Goal: Complete application form: Complete application form

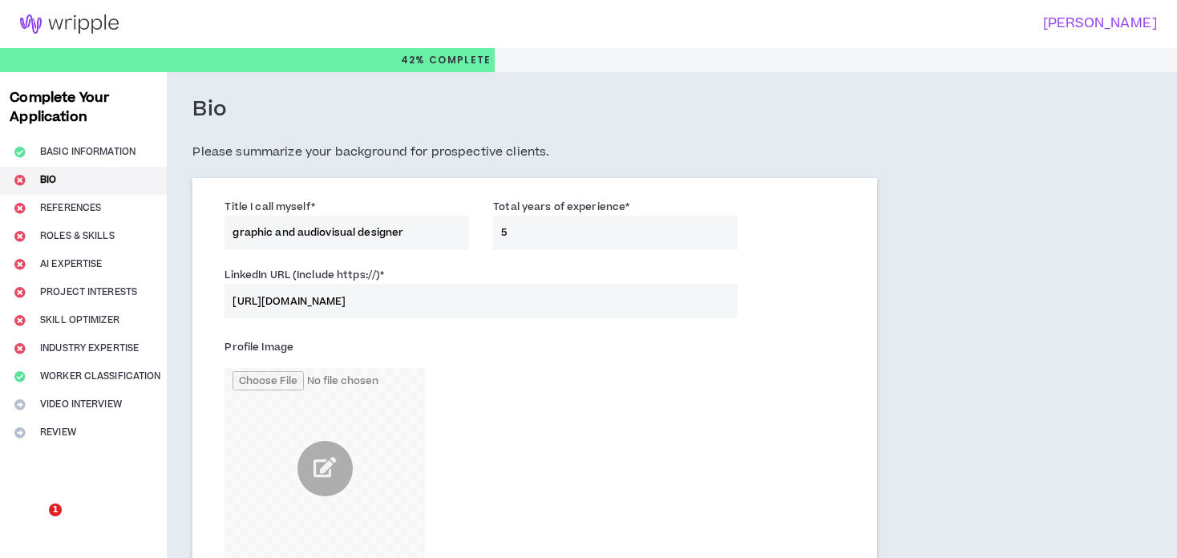
scroll to position [282, 0]
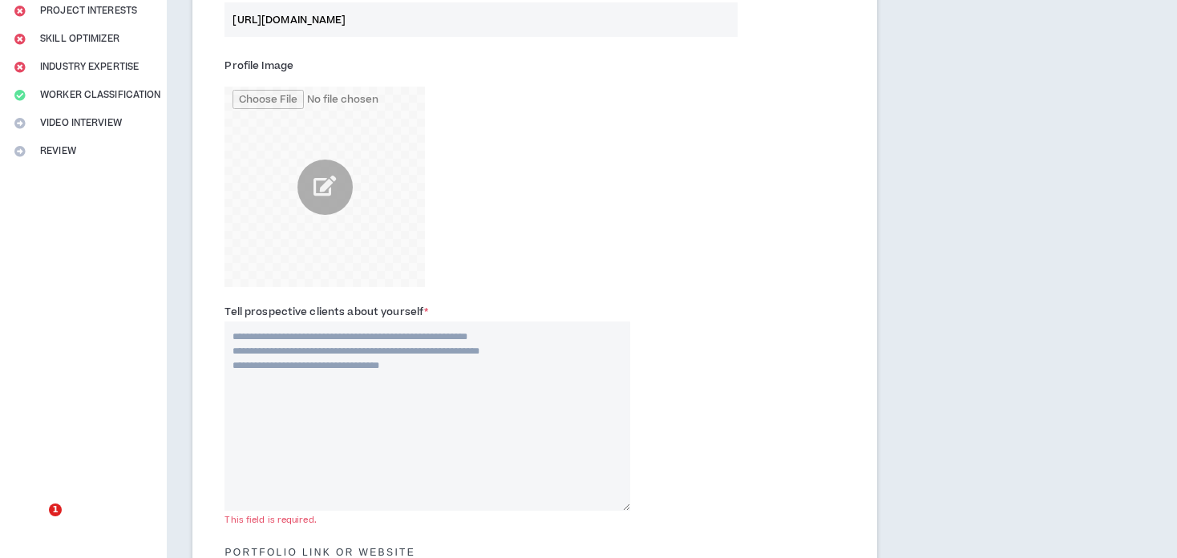
click at [452, 386] on textarea "Tell prospective clients about yourself *" at bounding box center [428, 416] width 406 height 189
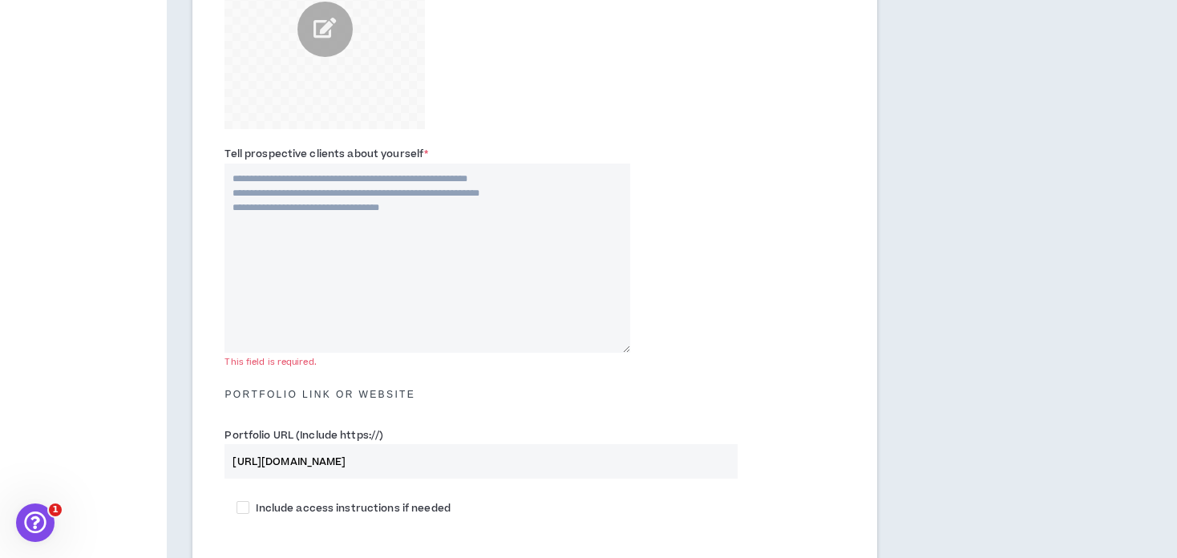
scroll to position [442, 0]
drag, startPoint x: 1035, startPoint y: 392, endPoint x: 714, endPoint y: 328, distance: 328.0
click at [1035, 392] on div "Bio Please summarize your background for prospective clients. Title I call myse…" at bounding box center [608, 303] width 883 height 1347
click at [498, 236] on textarea "Tell prospective clients about yourself *" at bounding box center [428, 255] width 406 height 189
paste textarea "**********"
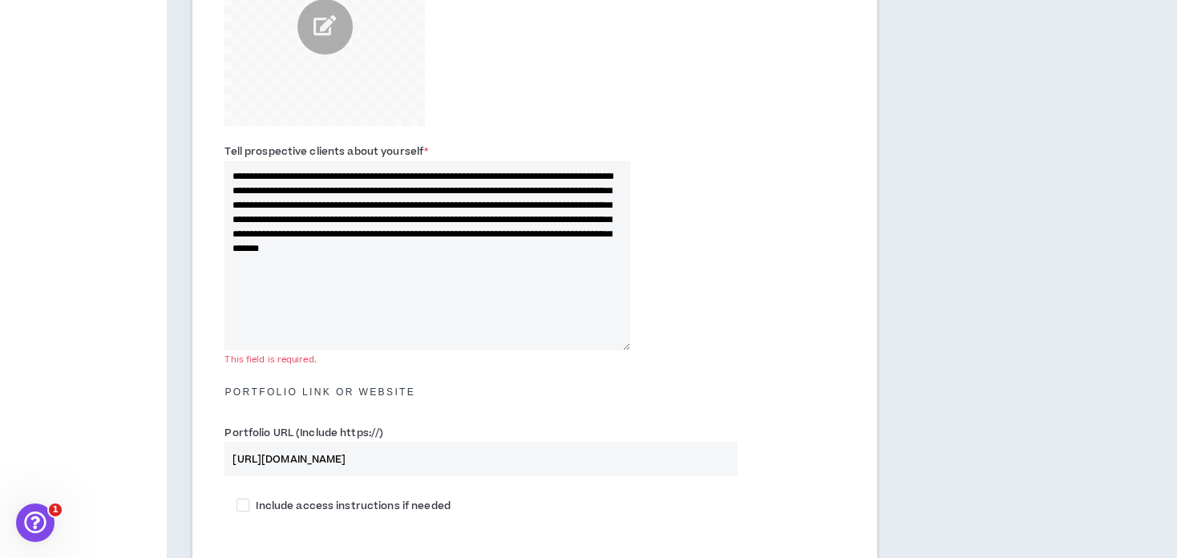
type textarea "**********"
drag, startPoint x: 590, startPoint y: 350, endPoint x: 578, endPoint y: 334, distance: 19.9
click at [578, 334] on div "**********" at bounding box center [535, 250] width 645 height 223
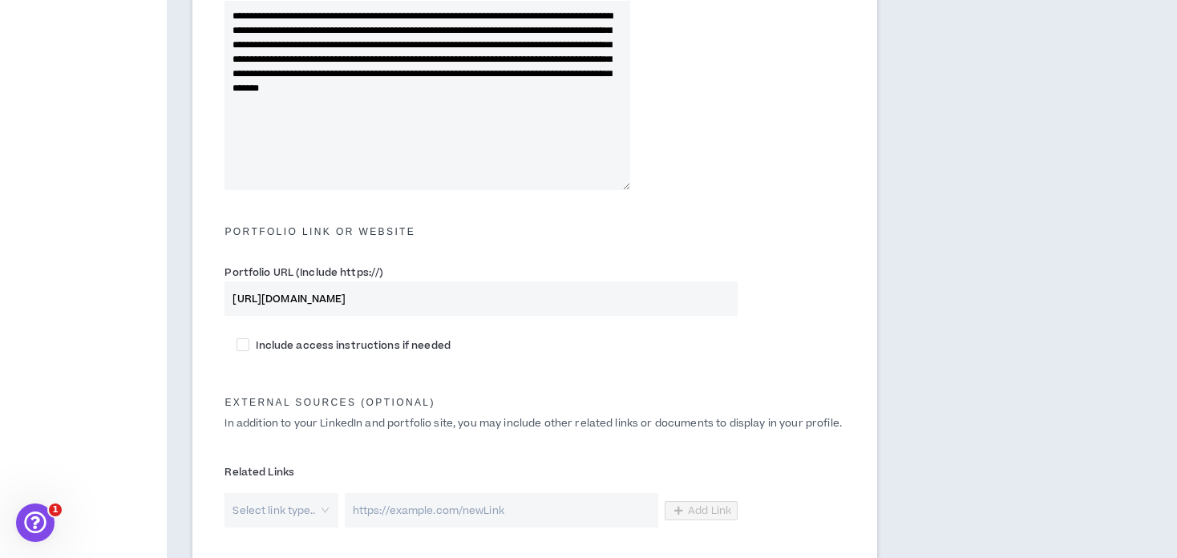
click at [351, 238] on div "Portfolio Link or Website" at bounding box center [535, 223] width 645 height 35
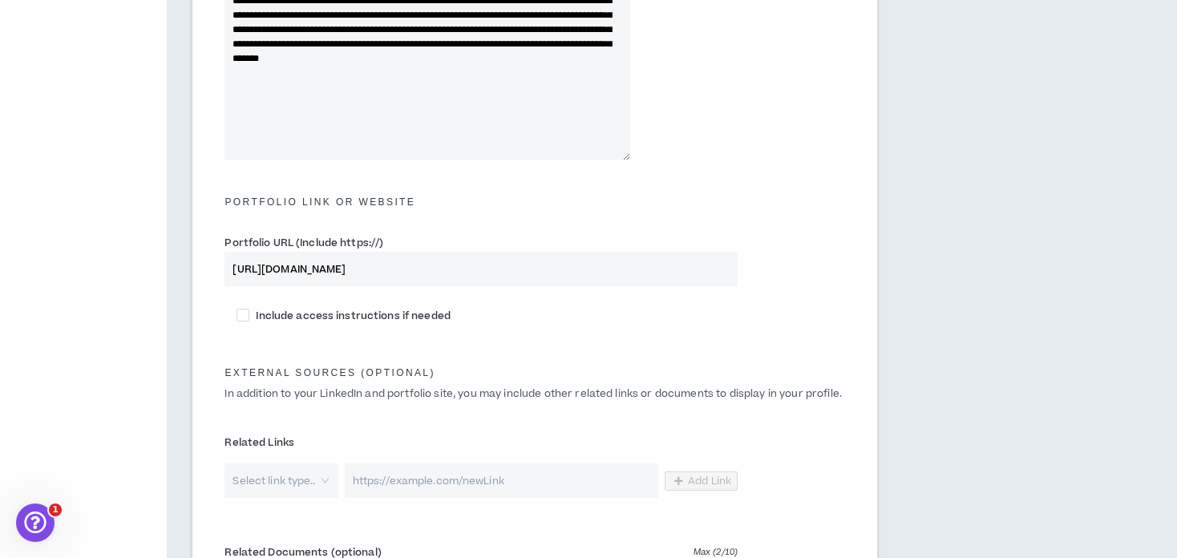
scroll to position [683, 0]
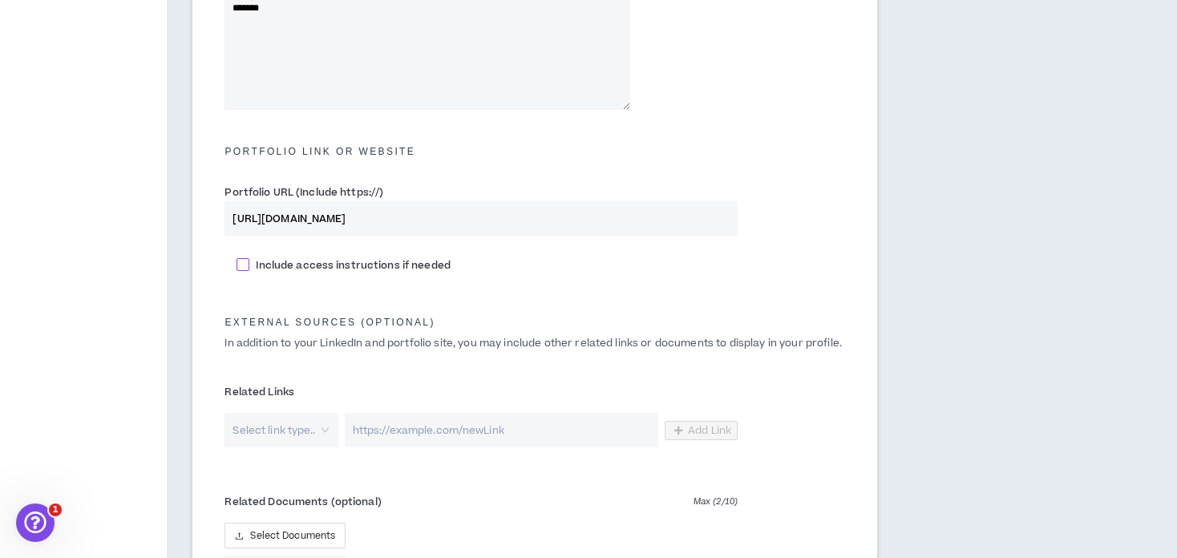
click at [241, 264] on span at bounding box center [243, 264] width 13 height 13
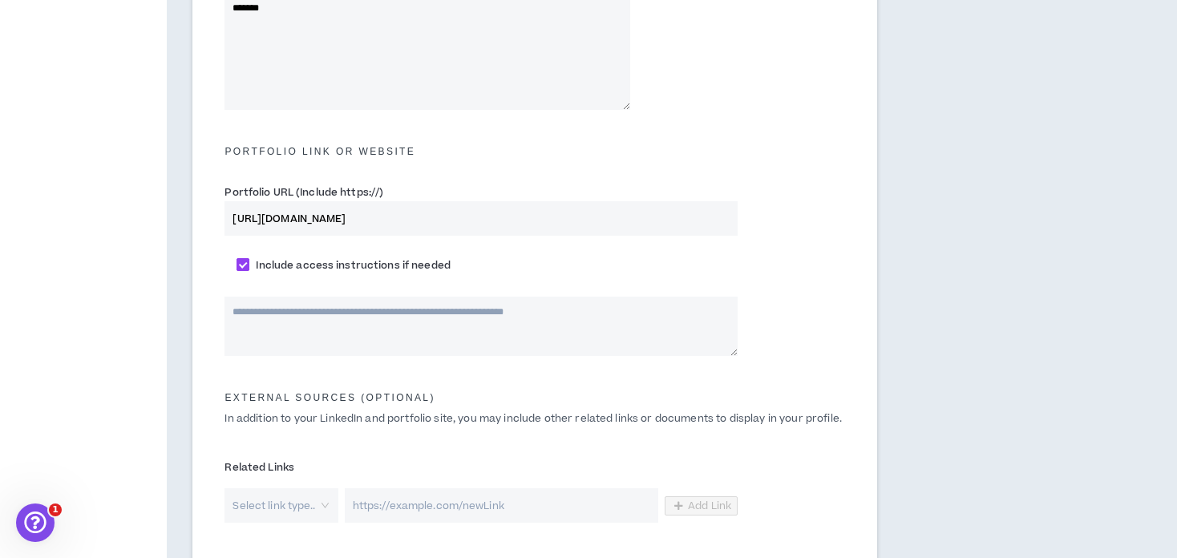
click at [238, 264] on span at bounding box center [243, 264] width 13 height 13
checkbox input "*****"
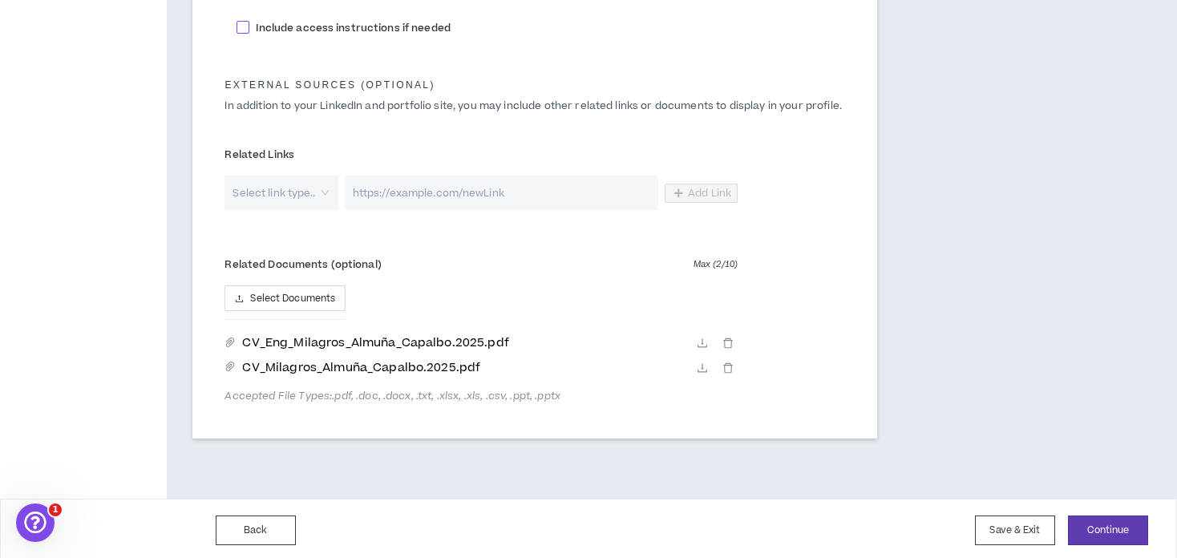
scroll to position [923, 0]
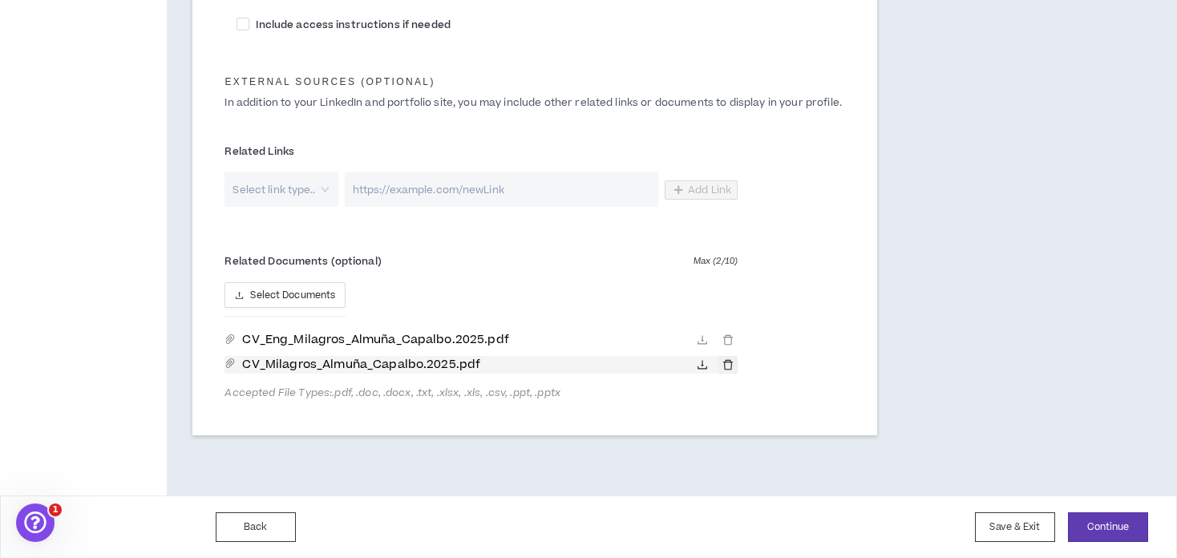
click at [732, 367] on icon "delete" at bounding box center [728, 365] width 10 height 10
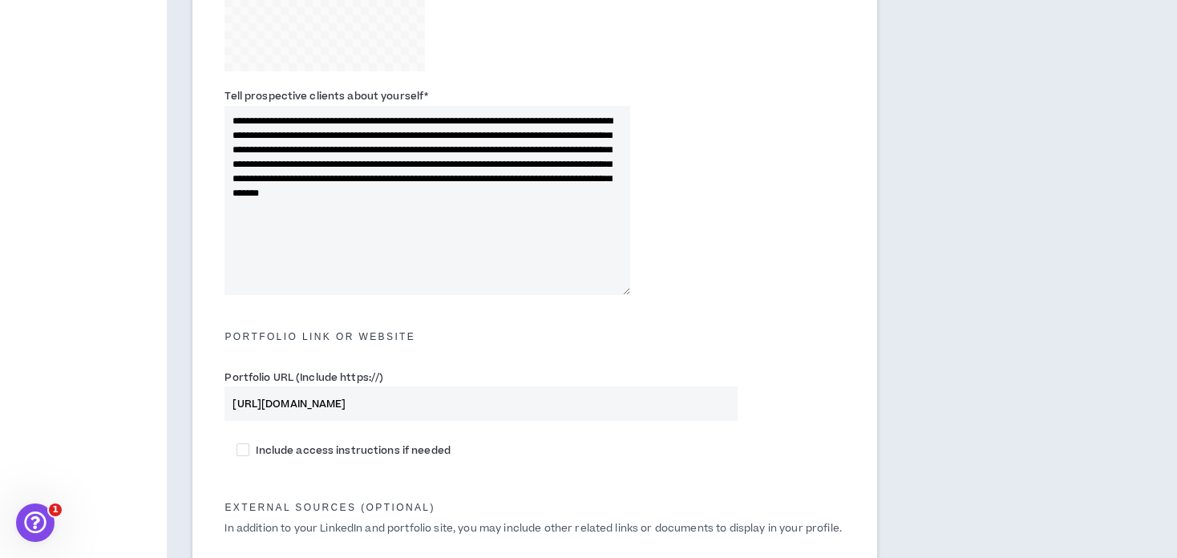
scroll to position [898, 0]
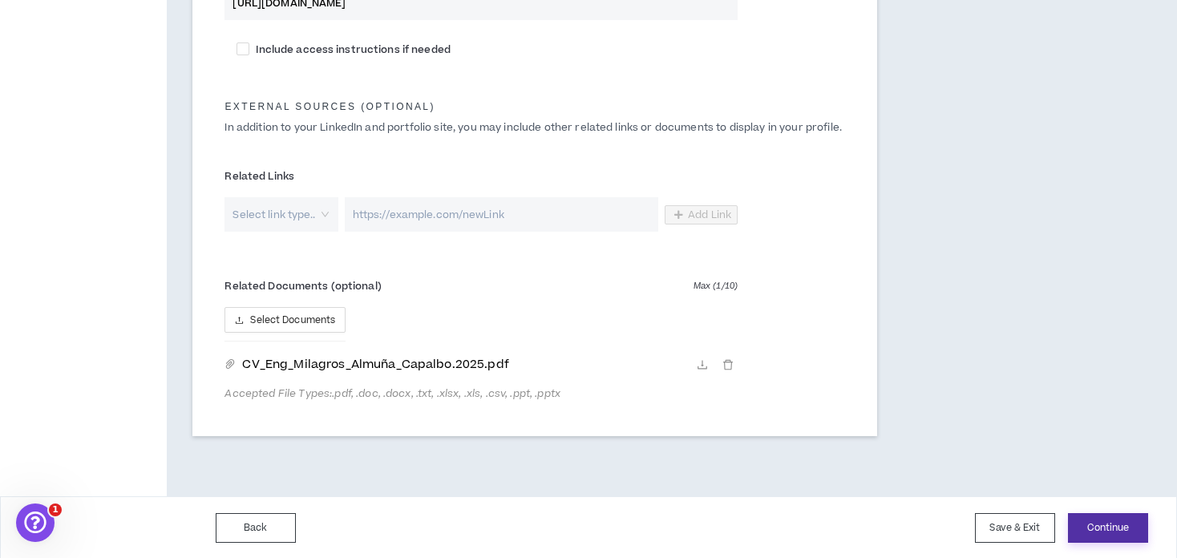
click at [1104, 524] on button "Continue" at bounding box center [1108, 528] width 80 height 30
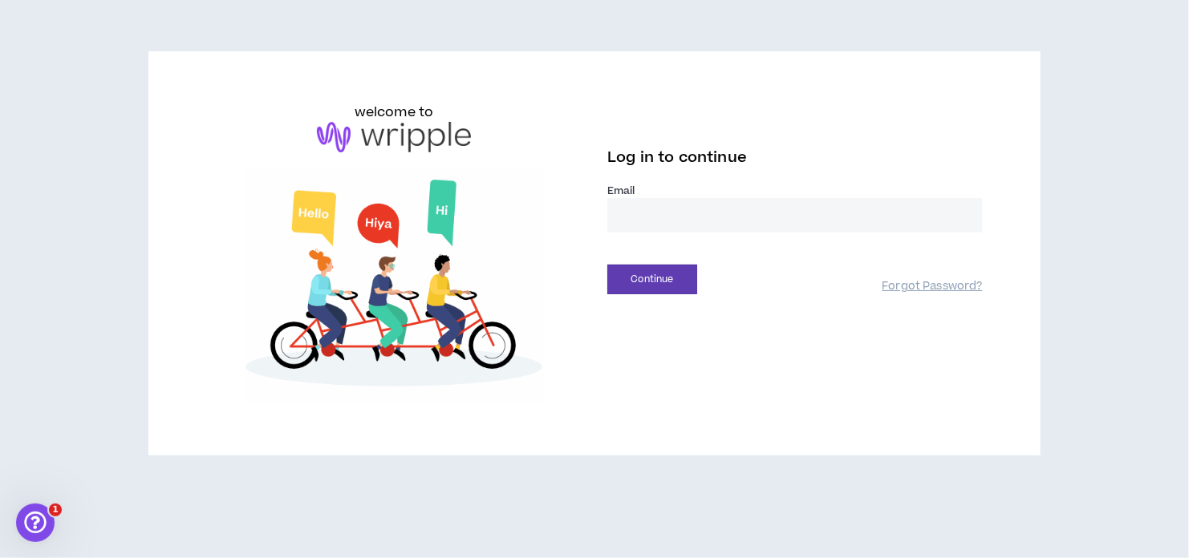
click at [1060, 455] on div "welcome to Log in to continue Email * Continue Forgot Password?" at bounding box center [594, 260] width 1189 height 520
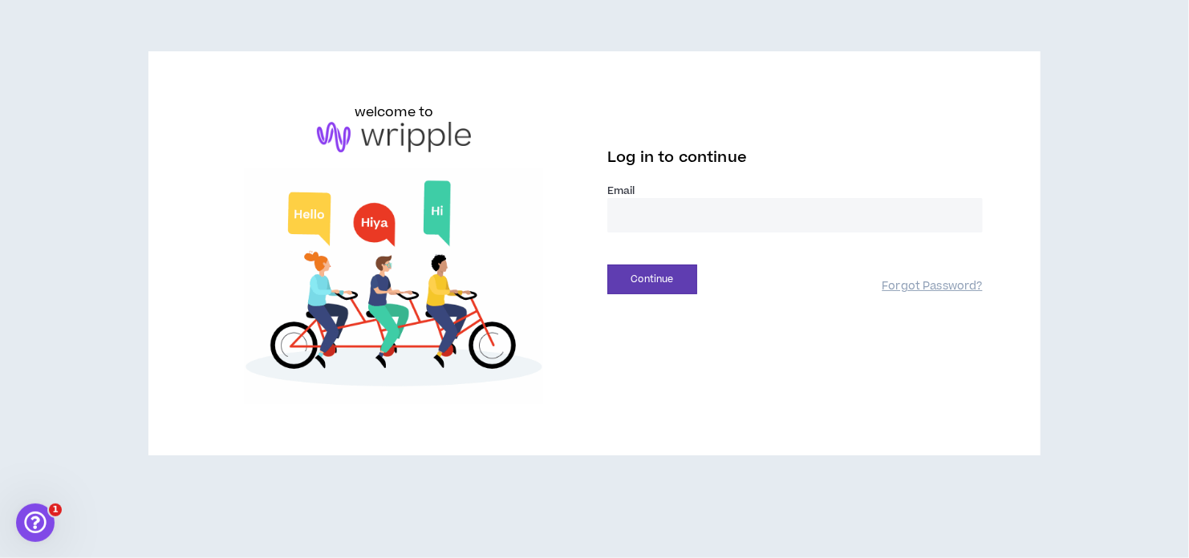
click at [695, 229] on input "email" at bounding box center [794, 215] width 375 height 34
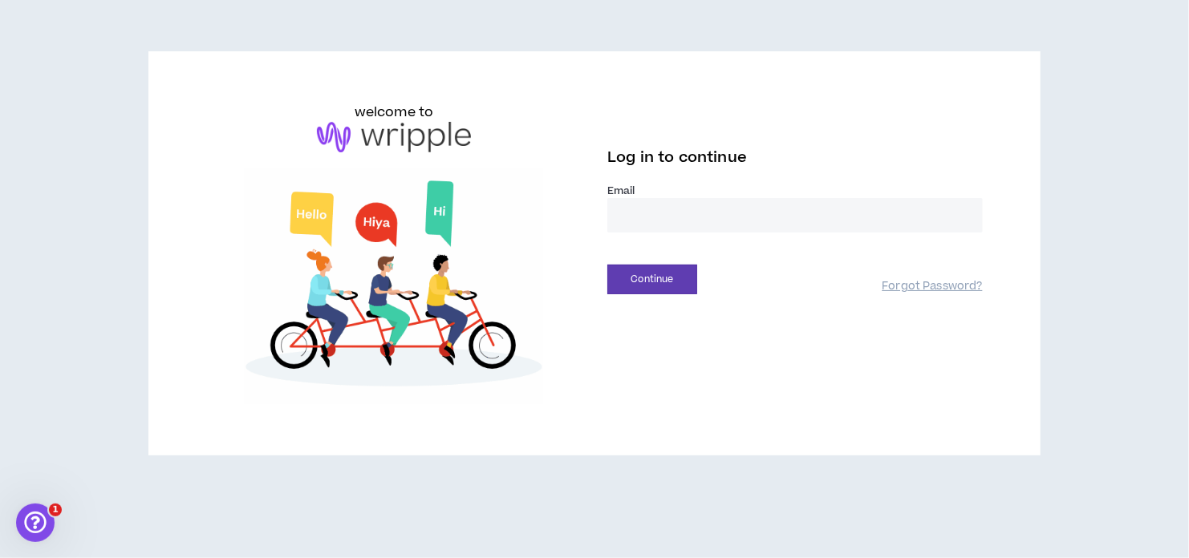
type input "**********"
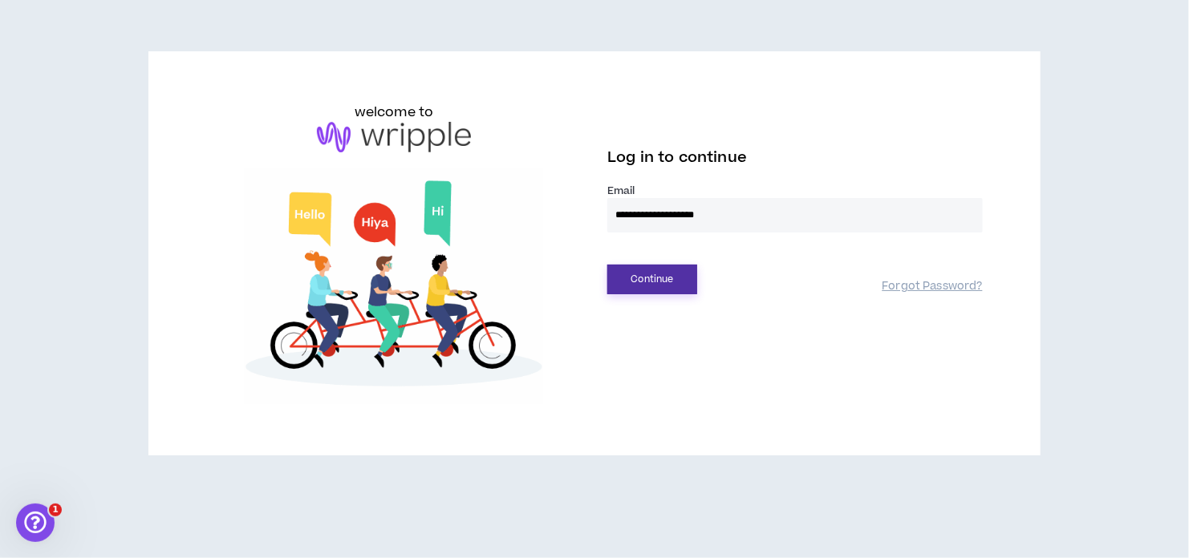
click at [678, 284] on button "Continue" at bounding box center [652, 280] width 90 height 30
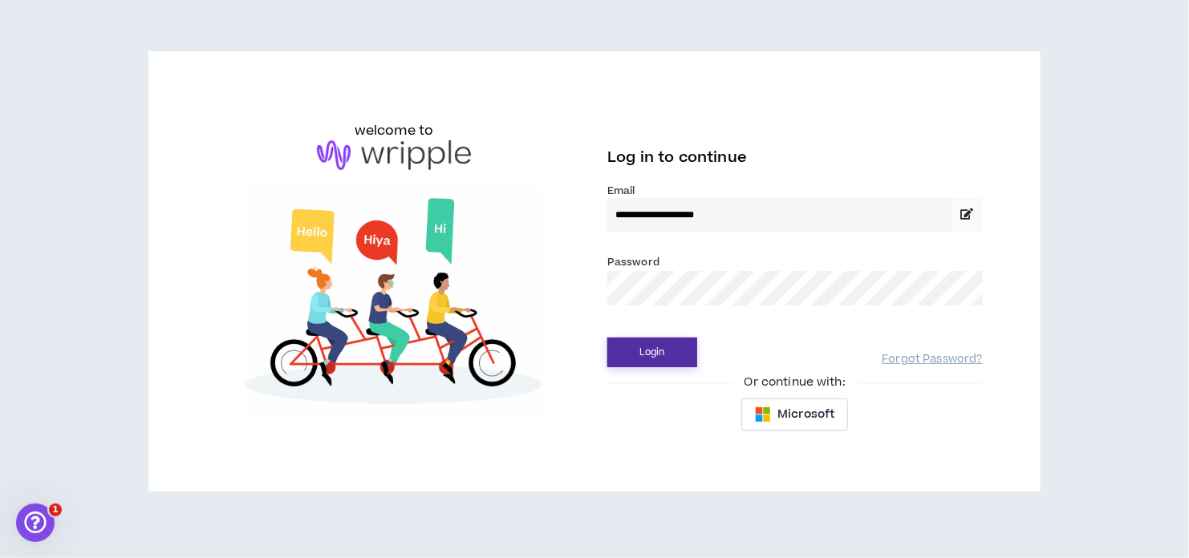
click at [670, 345] on button "Login" at bounding box center [652, 353] width 90 height 30
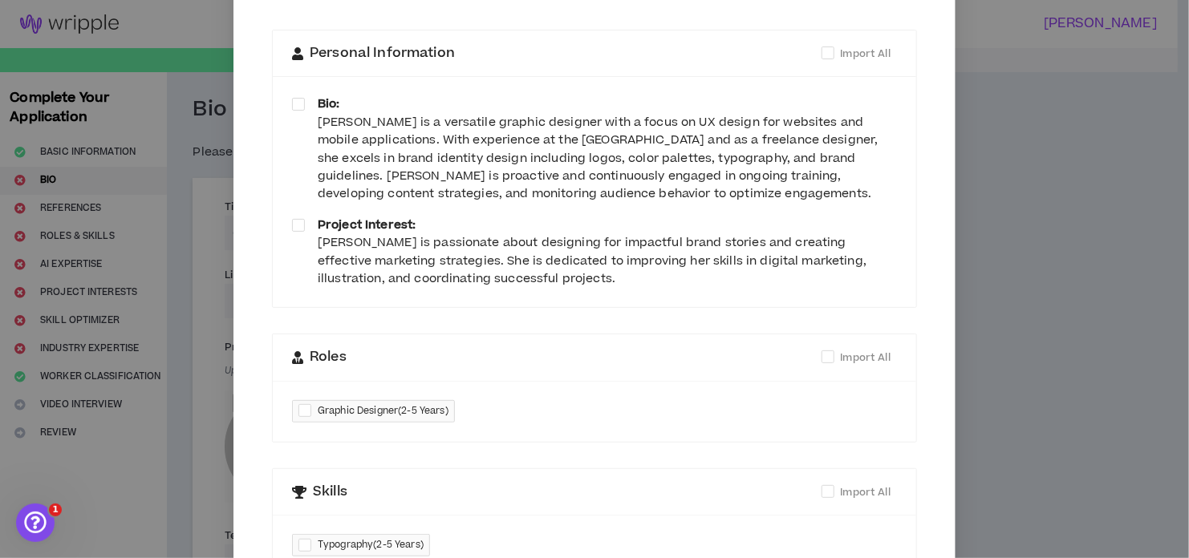
scroll to position [80, 0]
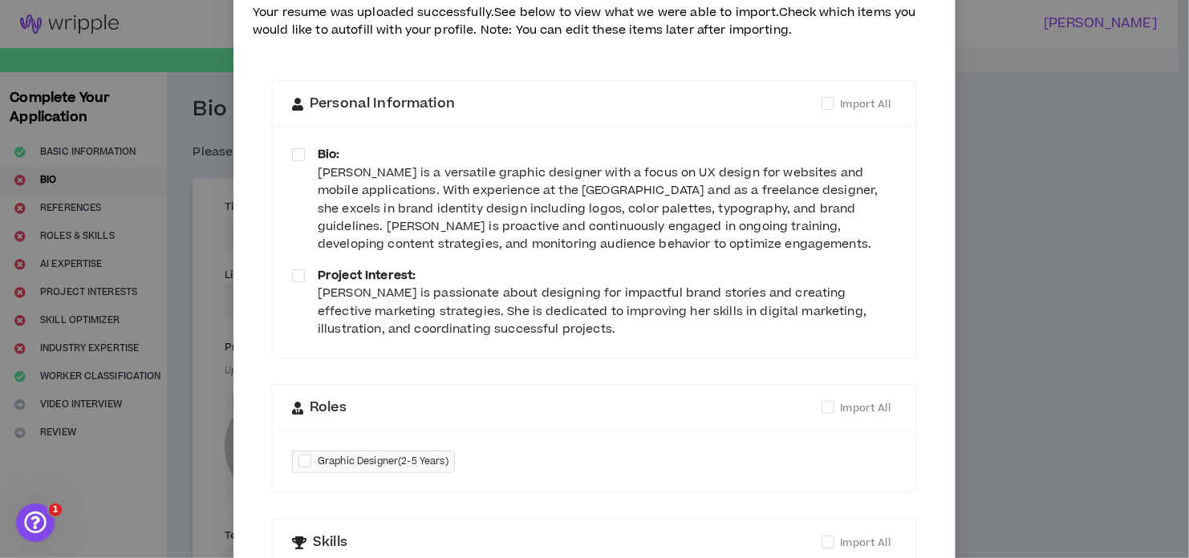
click at [401, 126] on div "Personal Information Import All" at bounding box center [594, 104] width 605 height 47
click at [376, 377] on div "Personal Information Import All Bio: Milagros Maciel is a versatile graphic des…" at bounding box center [594, 421] width 645 height 682
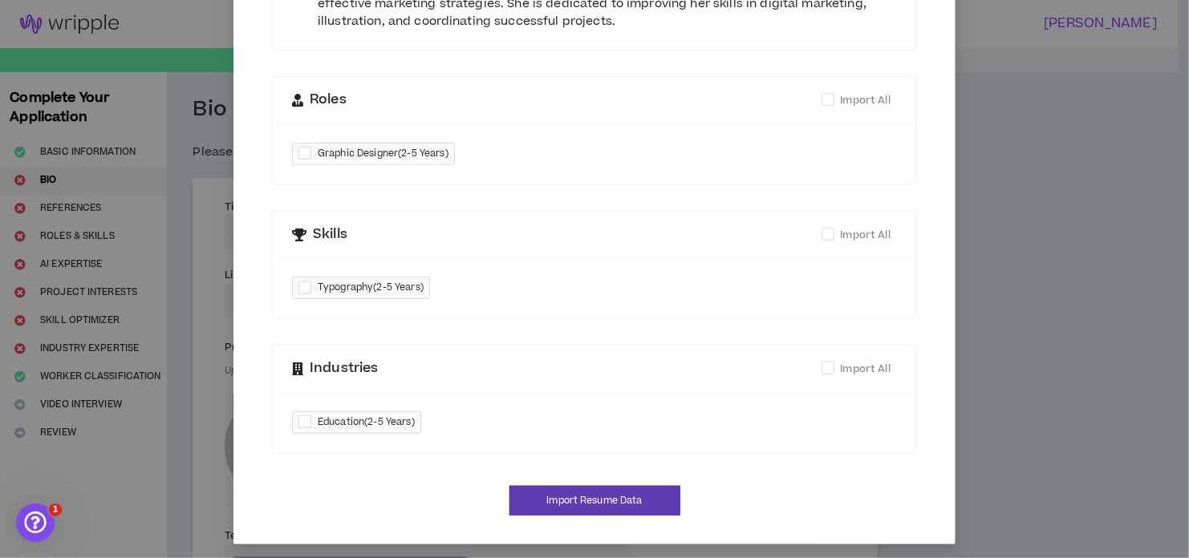
scroll to position [392, 0]
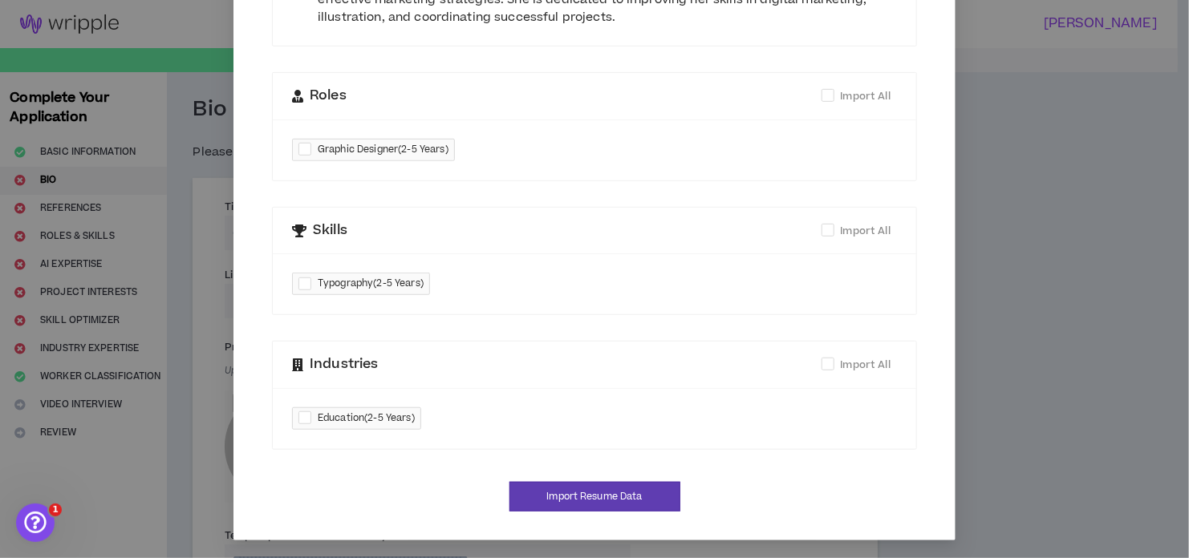
click at [385, 290] on span "Typography ( 2-5 Years )" at bounding box center [371, 284] width 106 height 16
click at [366, 286] on span "Typography ( 2-5 Years )" at bounding box center [371, 284] width 106 height 16
checkbox input "*****"
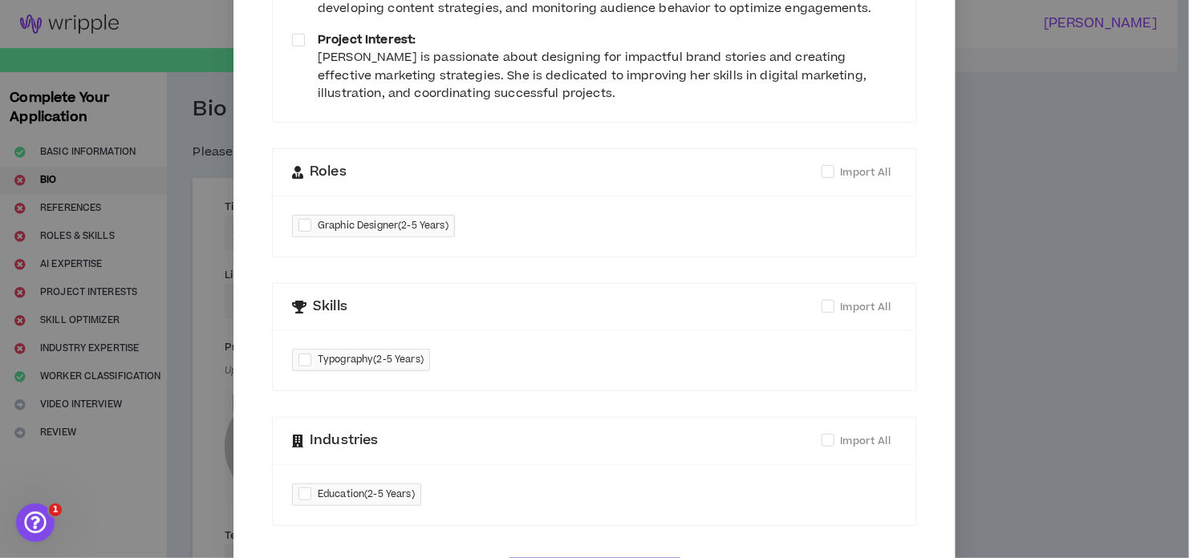
scroll to position [312, 0]
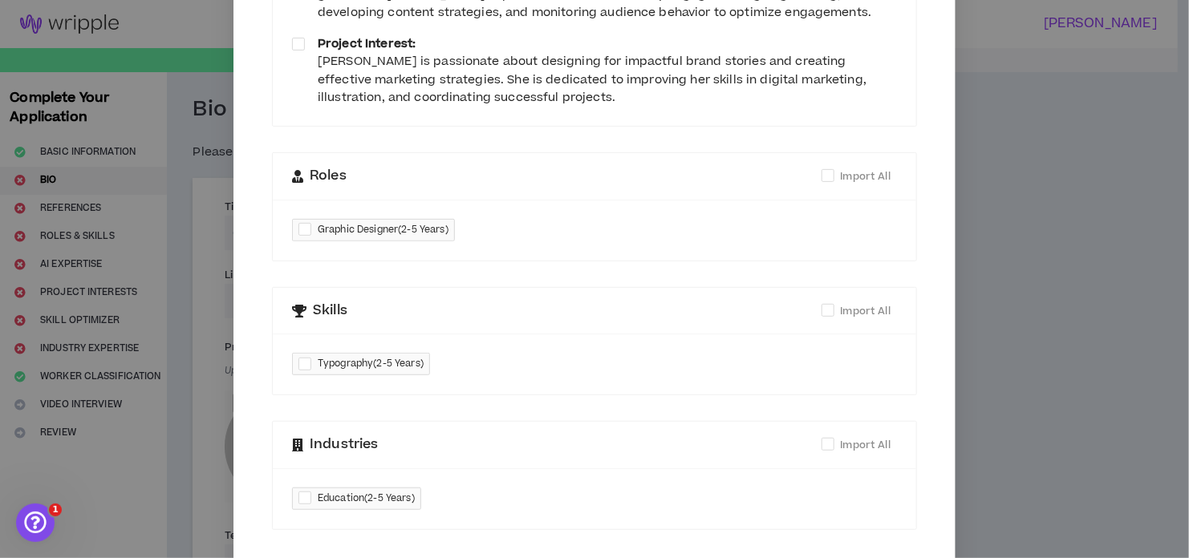
click at [292, 230] on span "Graphic Designer ( 2-5 Years )" at bounding box center [373, 230] width 163 height 22
checkbox input "****"
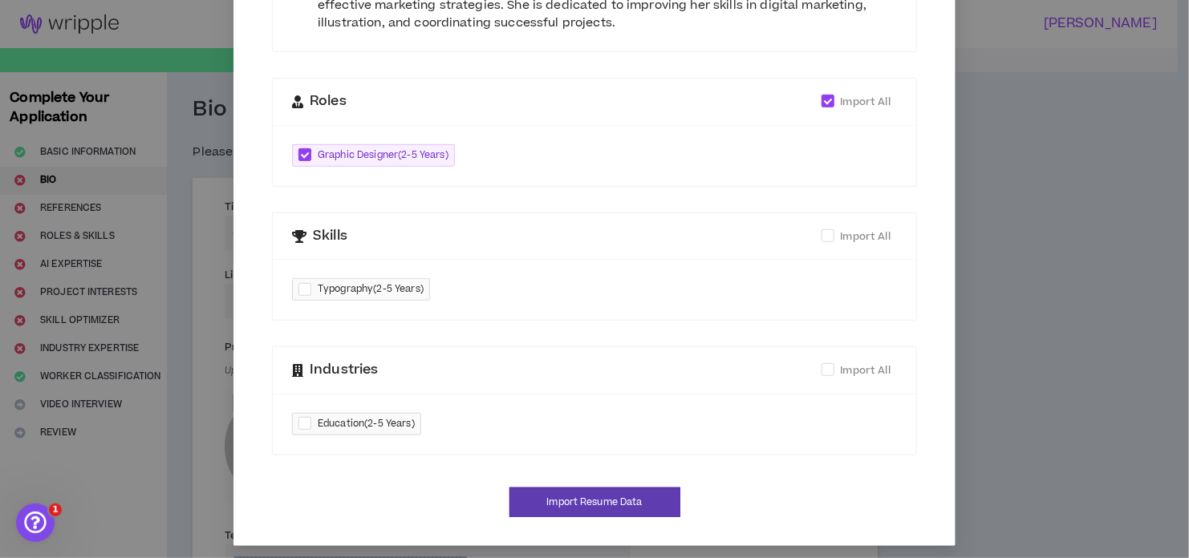
scroll to position [392, 0]
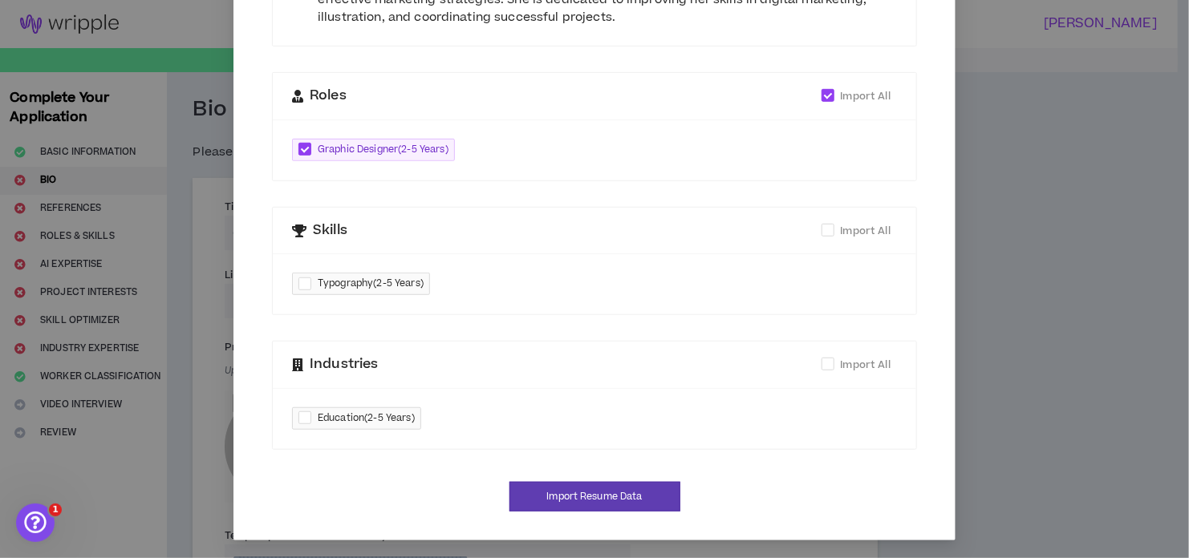
click at [298, 418] on div at bounding box center [307, 419] width 19 height 18
checkbox input "****"
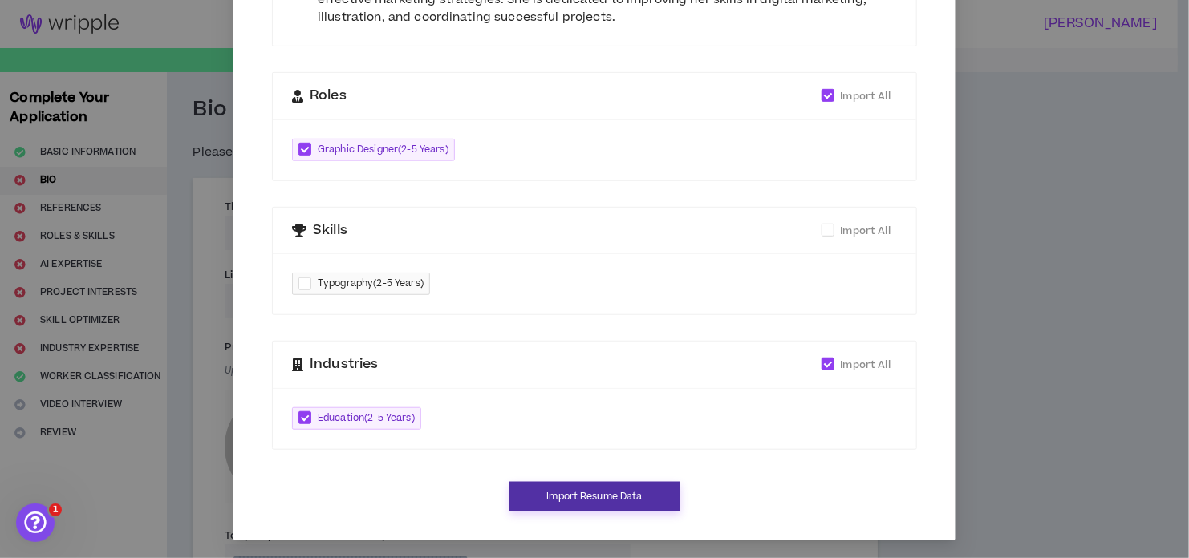
click at [589, 497] on button "Import Resume Data" at bounding box center [594, 497] width 171 height 30
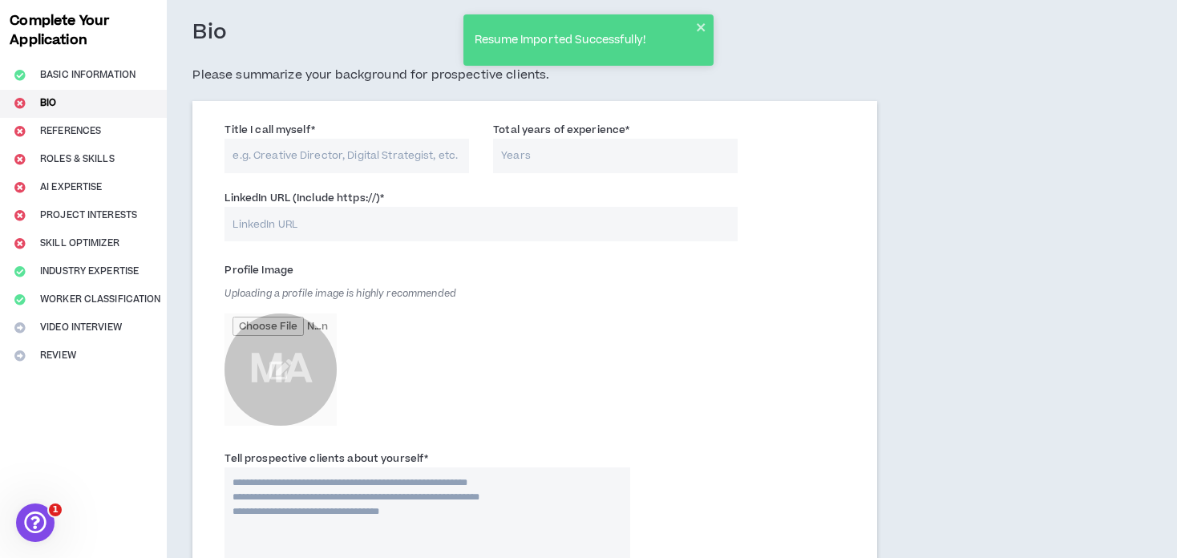
scroll to position [80, 0]
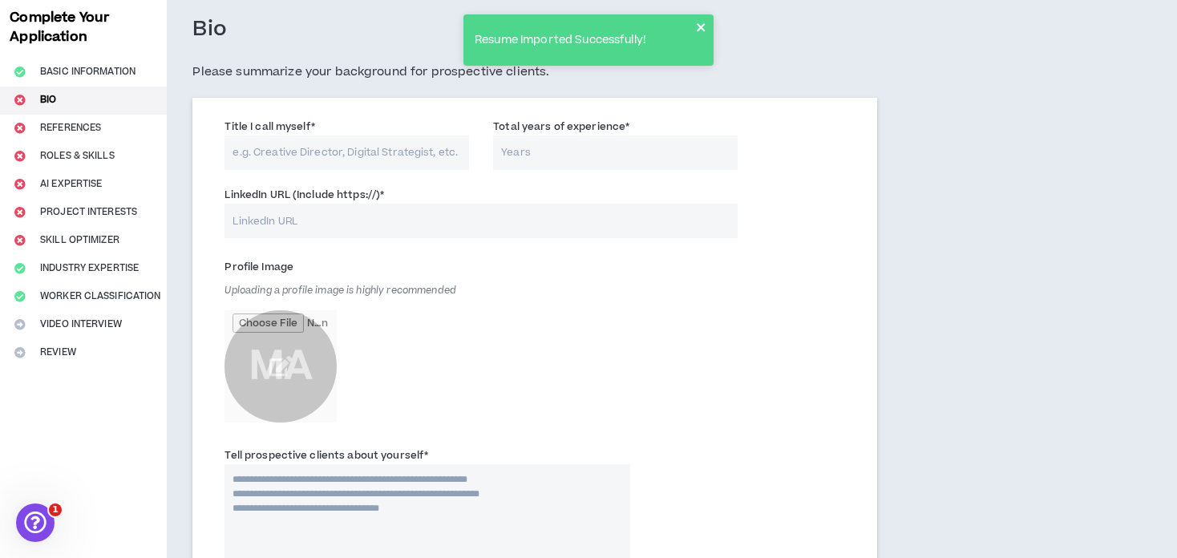
click at [702, 23] on icon "close" at bounding box center [701, 27] width 11 height 13
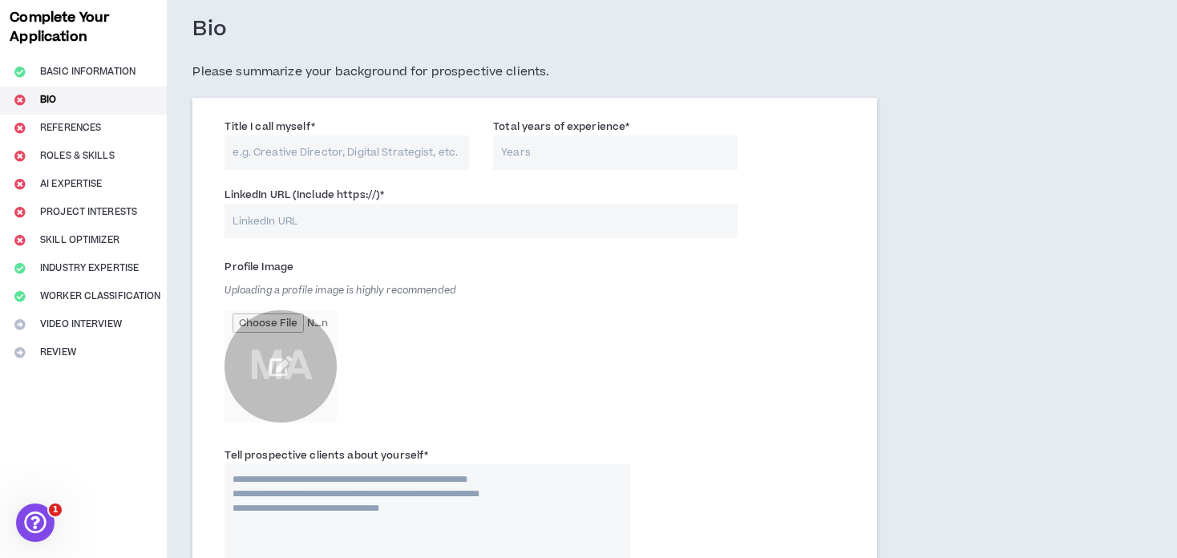
click at [294, 348] on input "file" at bounding box center [281, 366] width 112 height 112
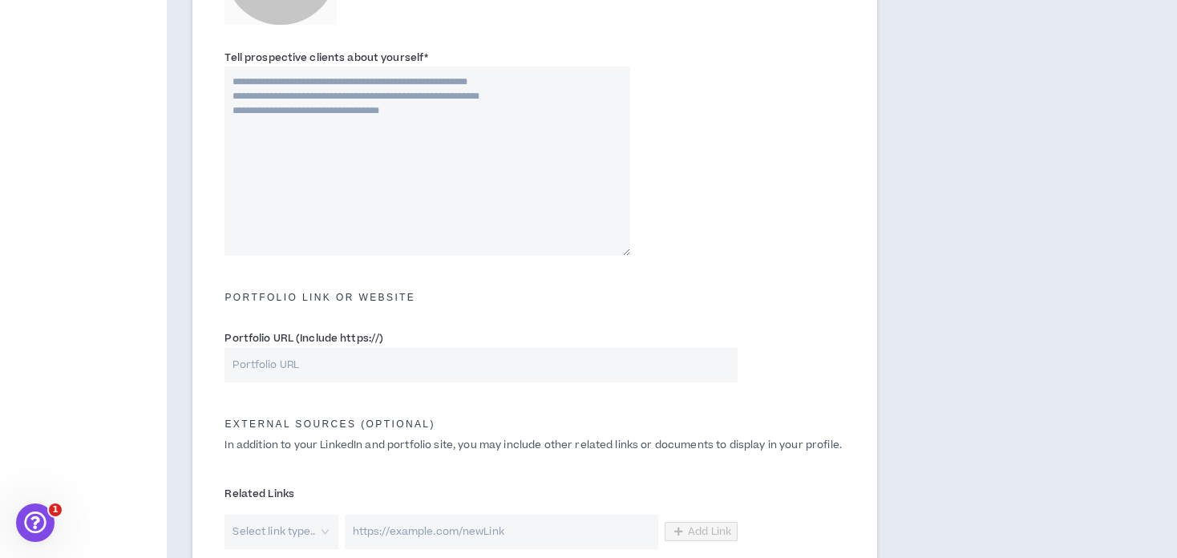
scroll to position [481, 0]
click at [351, 343] on label "Portfolio URL (Include https://)" at bounding box center [304, 335] width 159 height 26
click at [351, 345] on input "Portfolio URL (Include https://)" at bounding box center [481, 362] width 513 height 34
click at [311, 109] on textarea "Tell prospective clients about yourself *" at bounding box center [428, 157] width 406 height 189
paste textarea "**********"
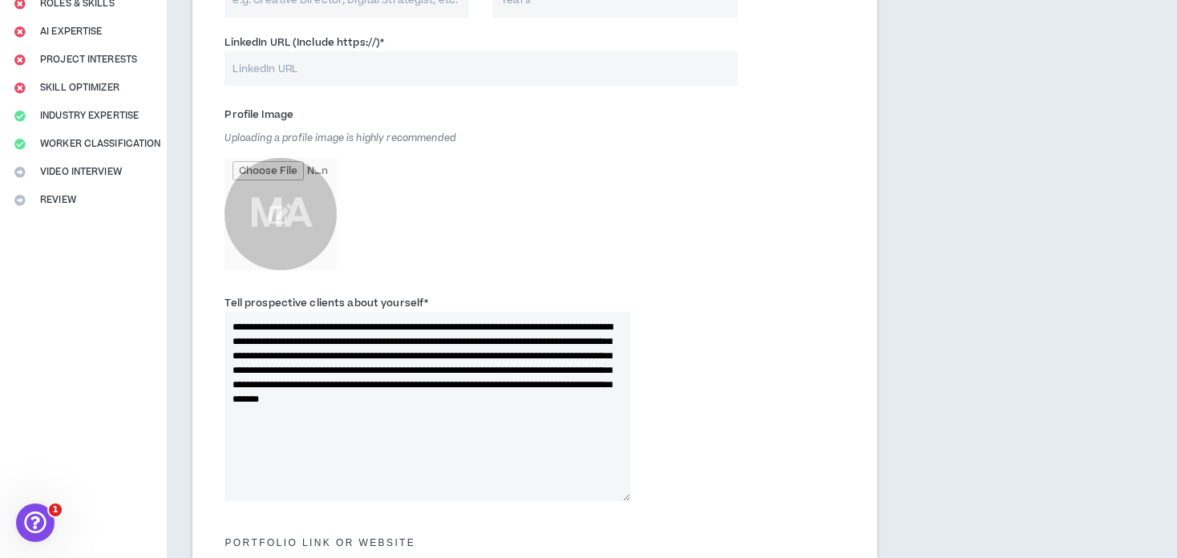
scroll to position [0, 0]
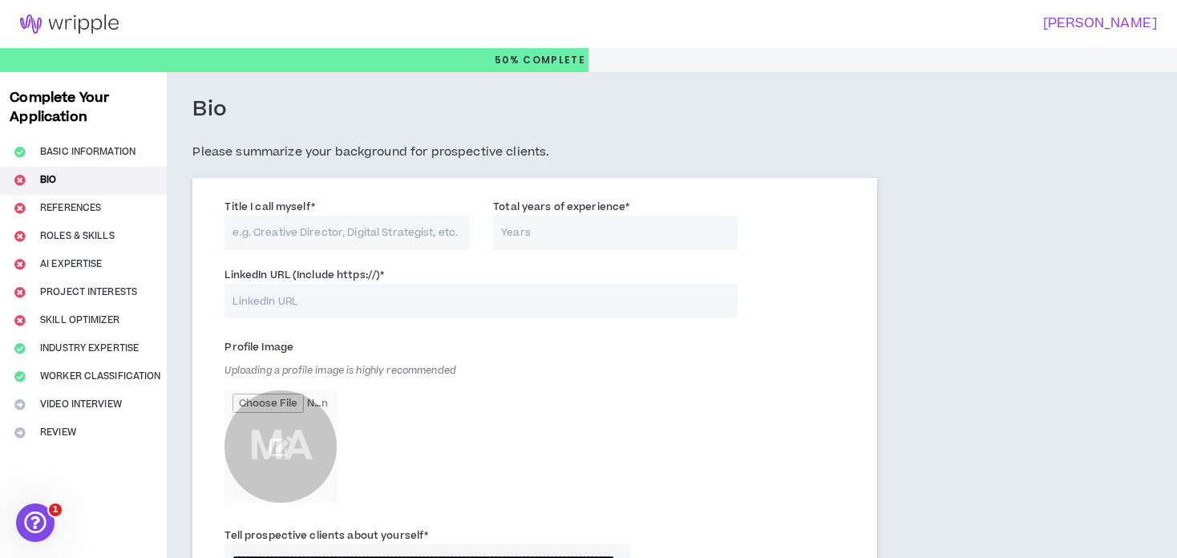
type textarea "**********"
click at [371, 238] on input "Title I call myself *" at bounding box center [347, 233] width 245 height 34
type input "graphic and audiovisual designer"
click at [574, 229] on input "Total years of experience *" at bounding box center [615, 233] width 245 height 34
type input "6"
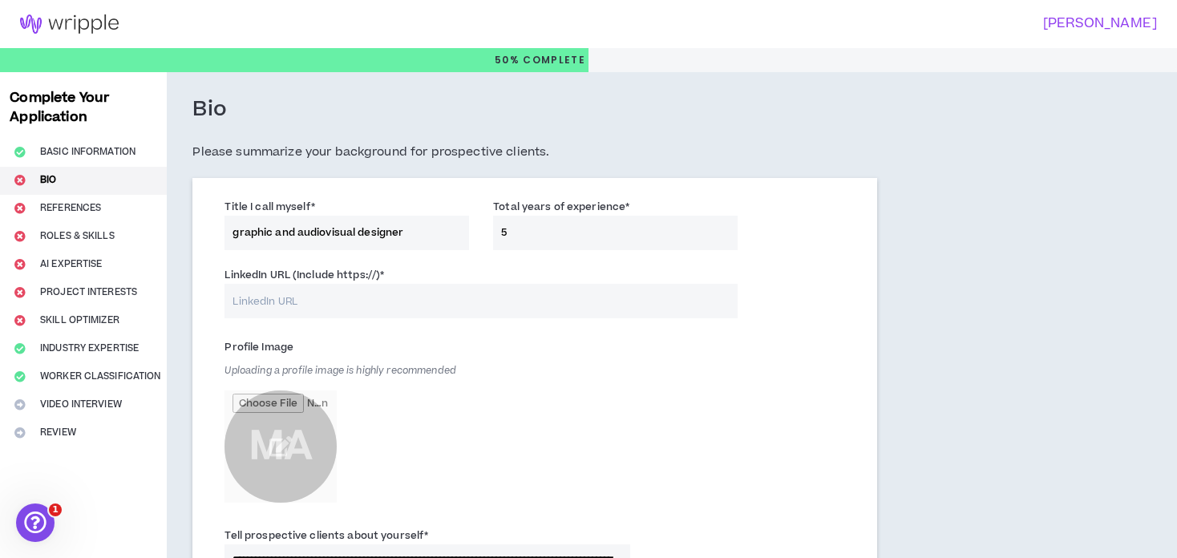
type input "5"
click at [397, 317] on input "LinkedIn URL (Include https://) *" at bounding box center [481, 301] width 513 height 34
type input "https://www.linkedin.com/in/almuiñacapalbomilagros"
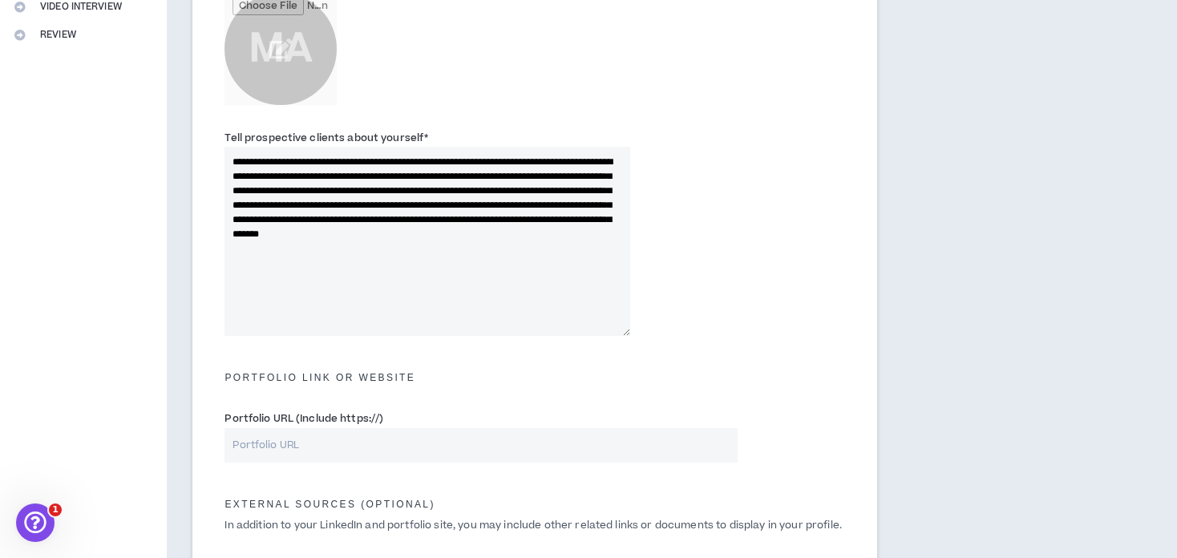
scroll to position [401, 0]
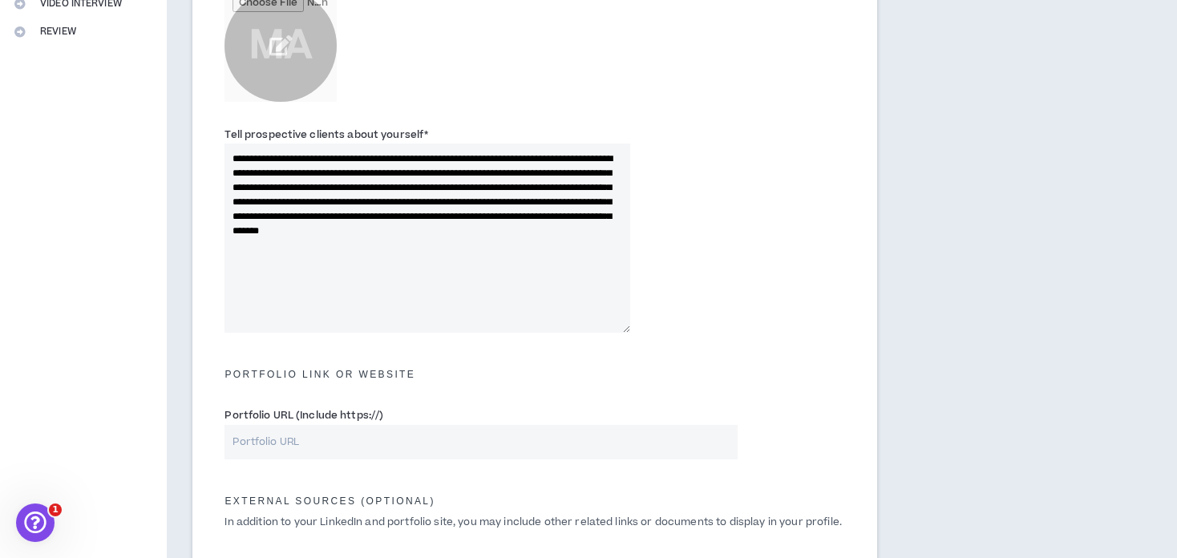
click at [321, 30] on input "file" at bounding box center [281, 46] width 112 height 112
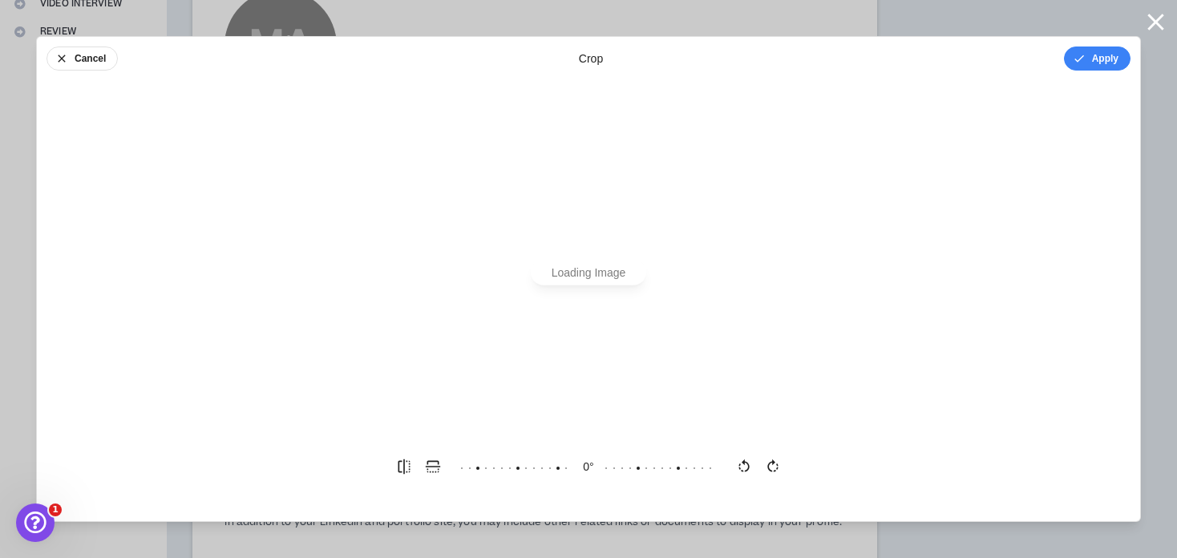
scroll to position [0, 0]
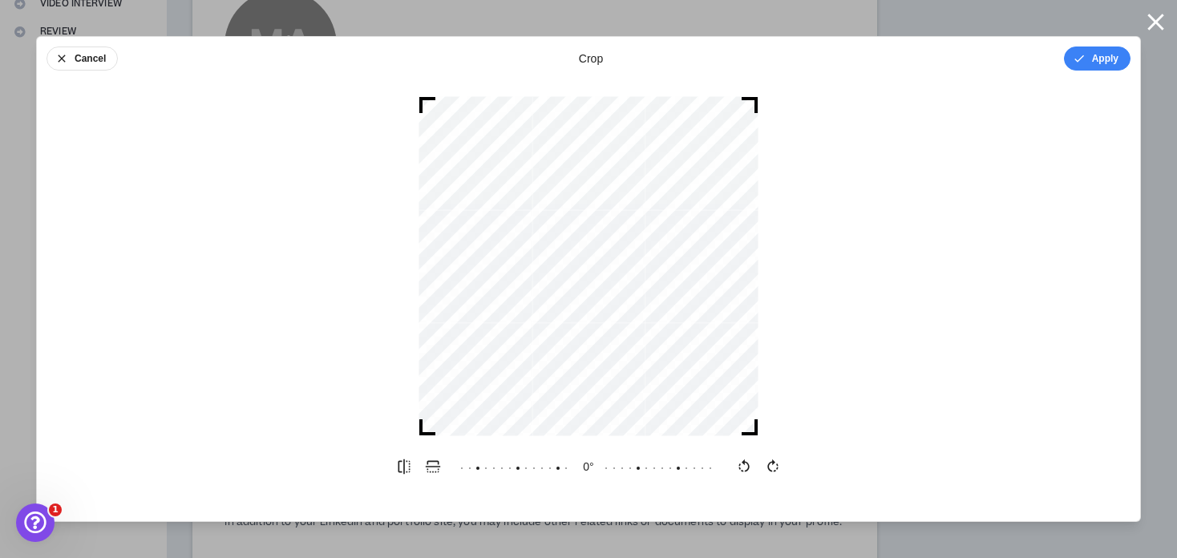
click at [429, 96] on div at bounding box center [589, 266] width 340 height 340
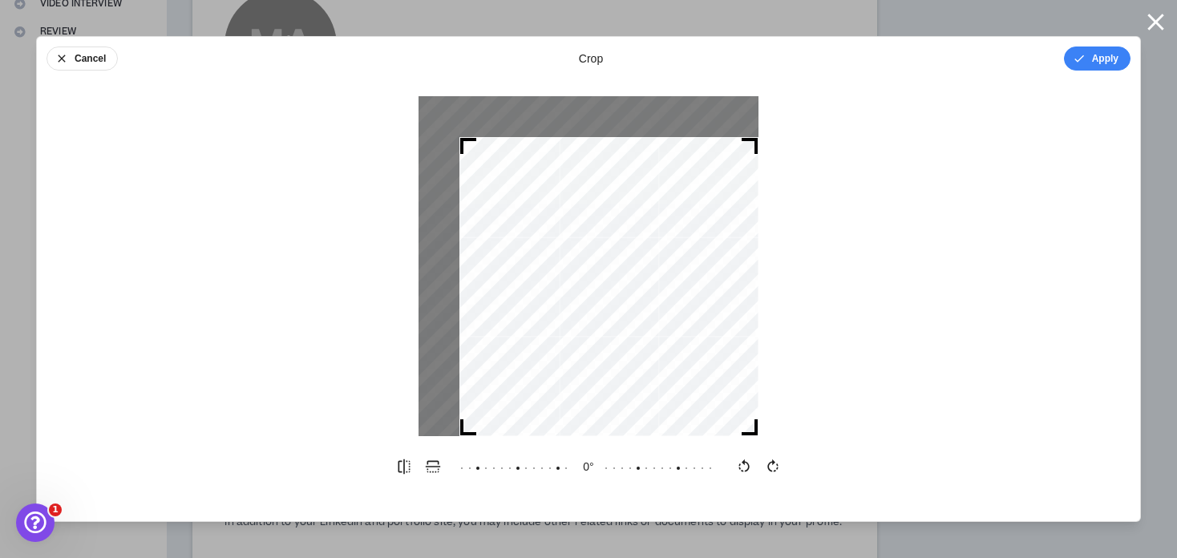
drag, startPoint x: 427, startPoint y: 100, endPoint x: 461, endPoint y: 116, distance: 38.0
click at [461, 116] on div at bounding box center [589, 266] width 340 height 340
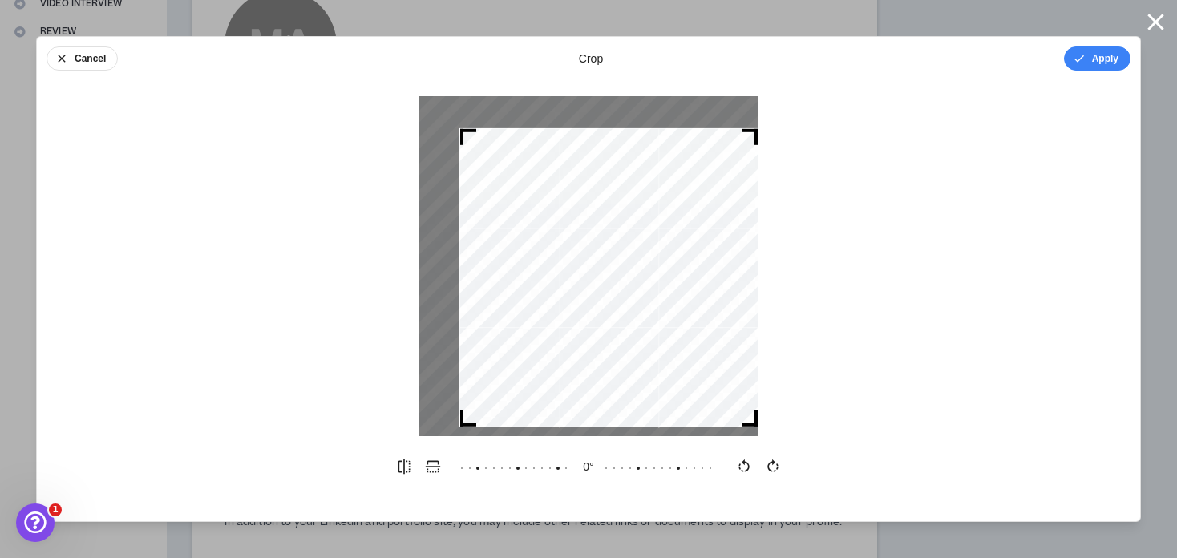
drag, startPoint x: 545, startPoint y: 202, endPoint x: 548, endPoint y: 193, distance: 9.4
click at [548, 193] on div at bounding box center [609, 277] width 299 height 299
click at [1100, 59] on button "Apply" at bounding box center [1097, 59] width 67 height 24
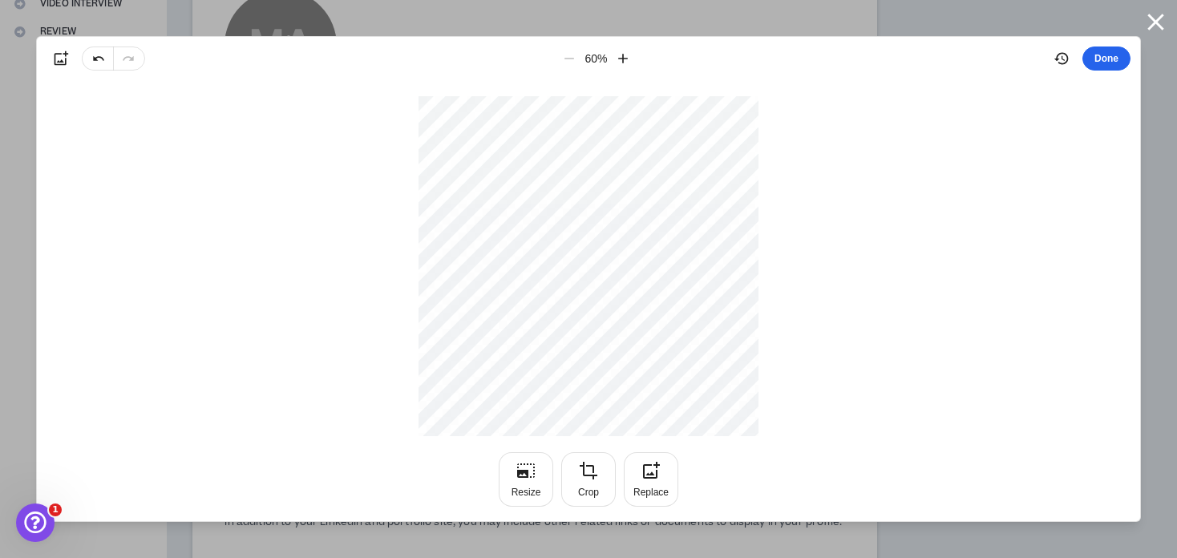
click at [1100, 58] on button "Done" at bounding box center [1107, 59] width 48 height 24
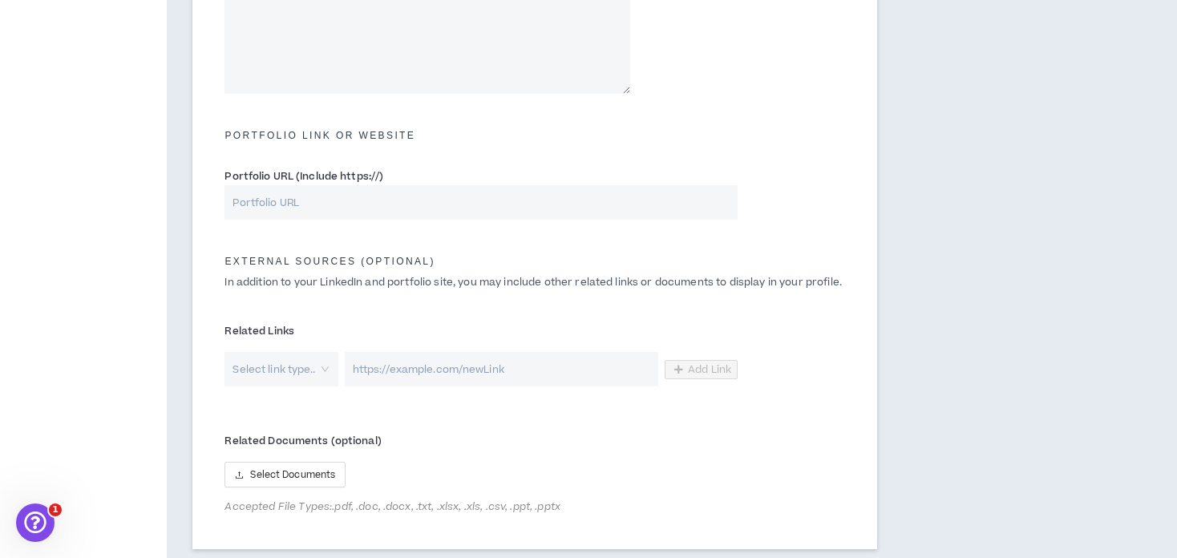
scroll to position [722, 0]
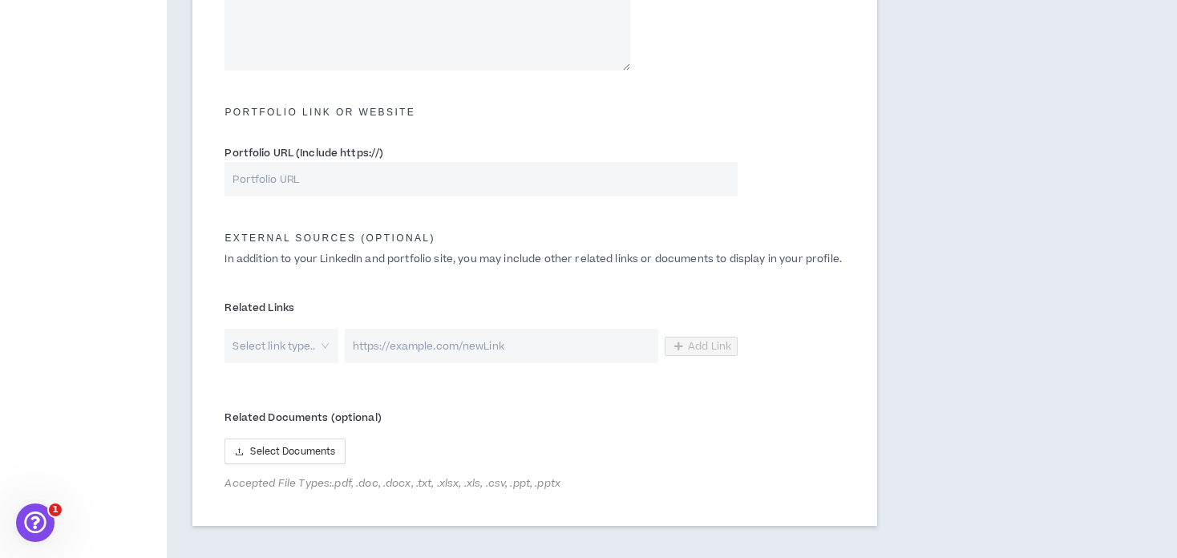
click at [387, 180] on input "Portfolio URL (Include https://)" at bounding box center [481, 179] width 513 height 34
type input "https://www.behance.net/milialmuia"
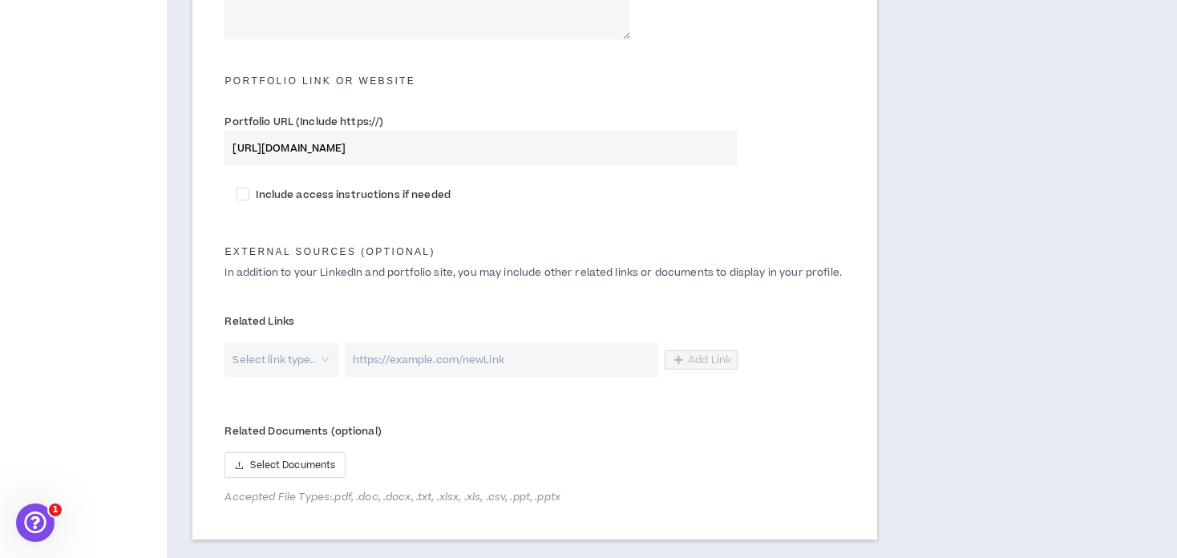
scroll to position [857, 0]
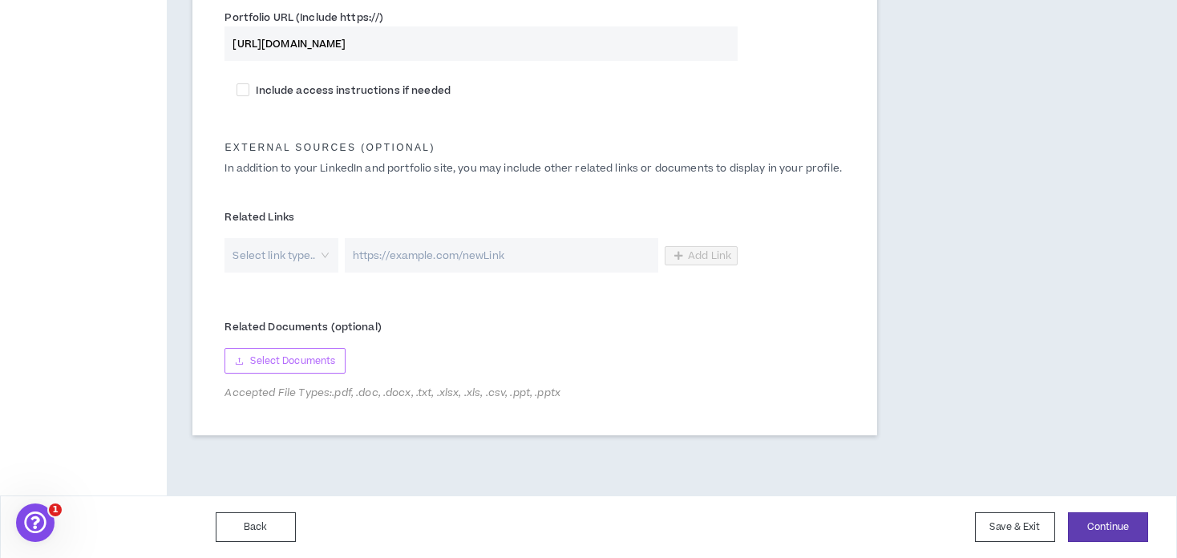
click at [292, 357] on span "Select Documents" at bounding box center [292, 361] width 85 height 15
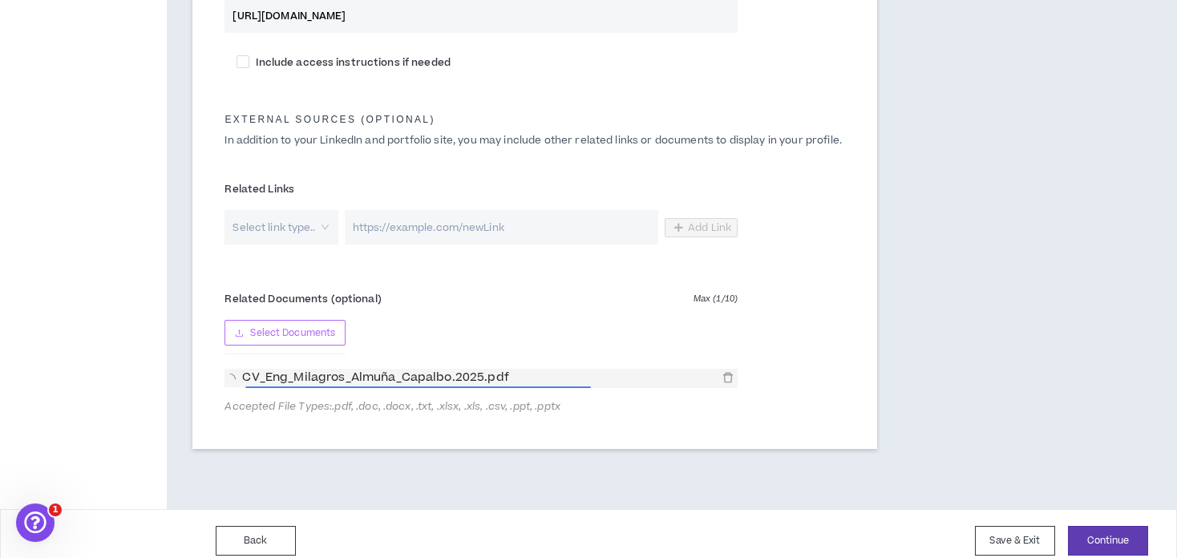
scroll to position [898, 0]
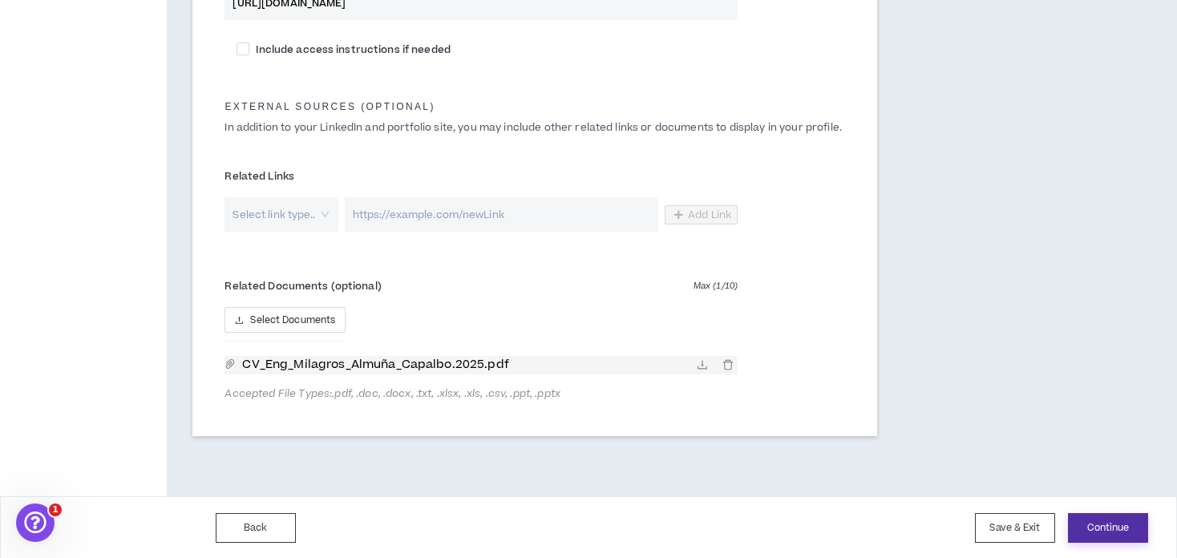
click at [1096, 526] on button "Continue" at bounding box center [1108, 528] width 80 height 30
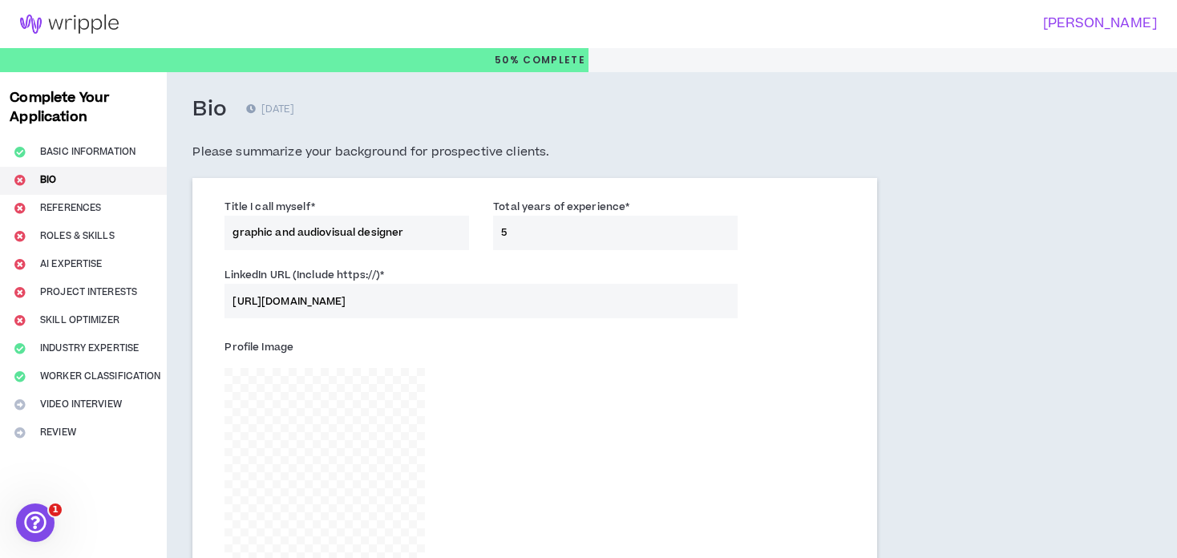
scroll to position [76, 0]
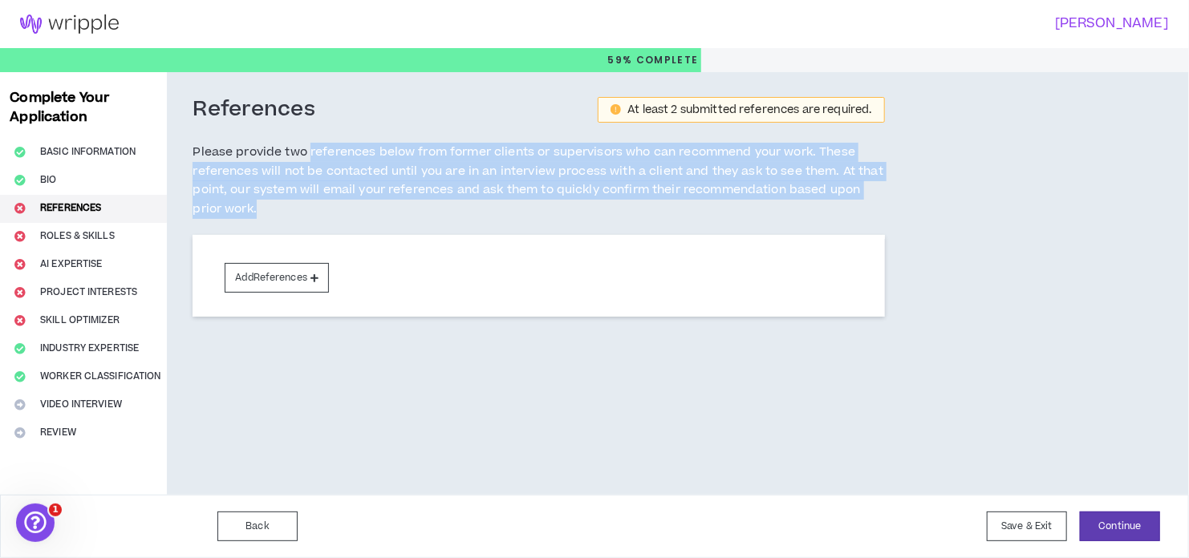
drag, startPoint x: 308, startPoint y: 152, endPoint x: 868, endPoint y: 205, distance: 562.4
click at [868, 205] on h5 "Please provide two references below from former clients or supervisors who can …" at bounding box center [538, 181] width 691 height 76
click at [869, 201] on h5 "Please provide two references below from former clients or supervisors who can …" at bounding box center [538, 181] width 691 height 76
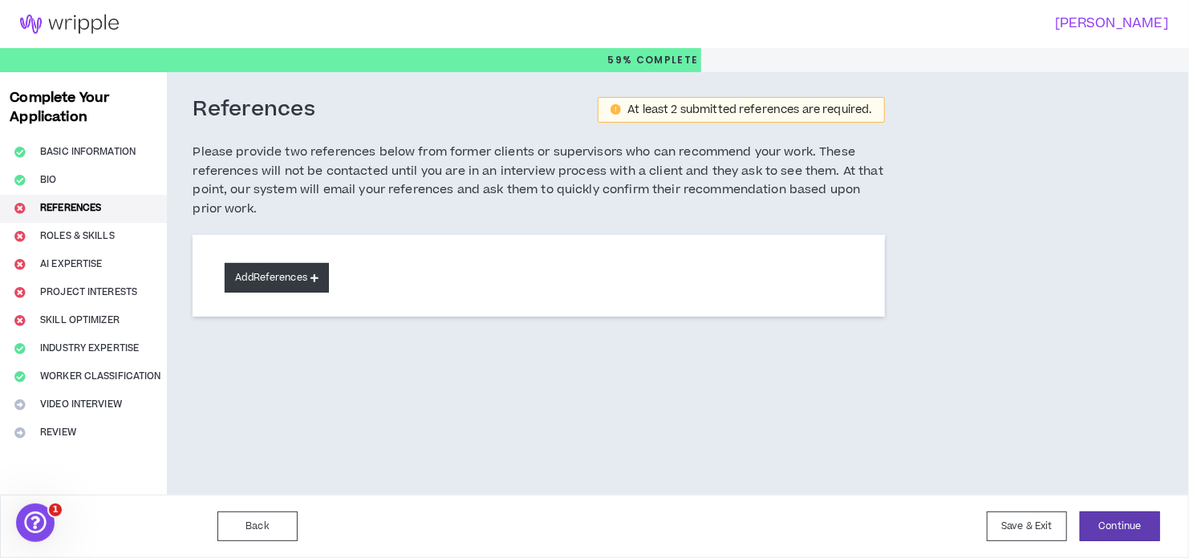
click at [304, 281] on button "Add References" at bounding box center [277, 278] width 104 height 30
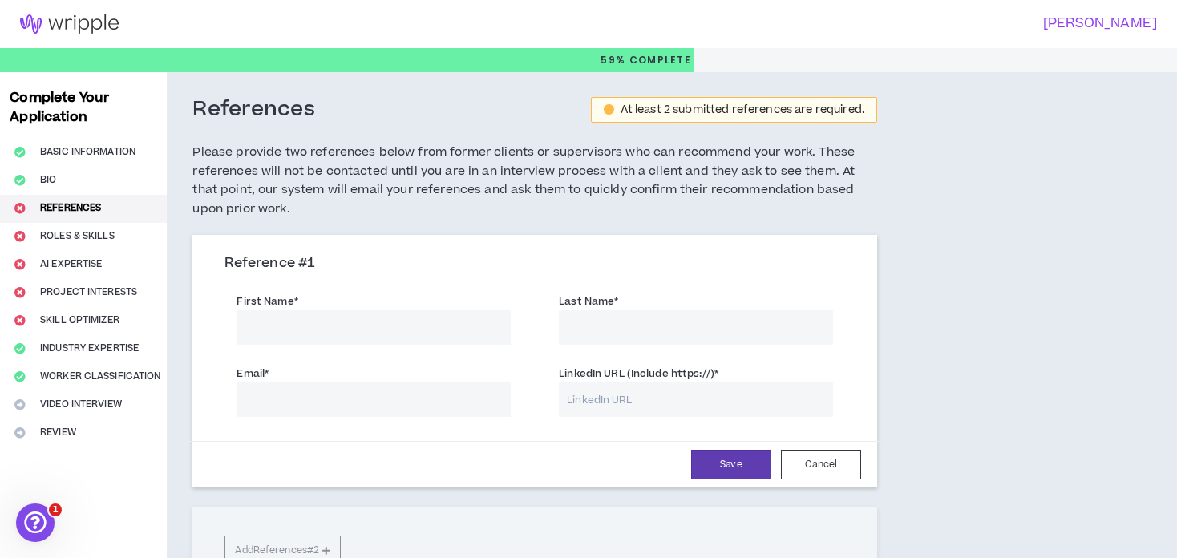
click at [286, 344] on div "First Name * Last Name *" at bounding box center [535, 321] width 645 height 72
click at [294, 325] on input "First Name *" at bounding box center [374, 327] width 274 height 34
type input "[PERSON_NAME]"
click at [730, 318] on input "Last Name *" at bounding box center [696, 327] width 274 height 34
type input "R"
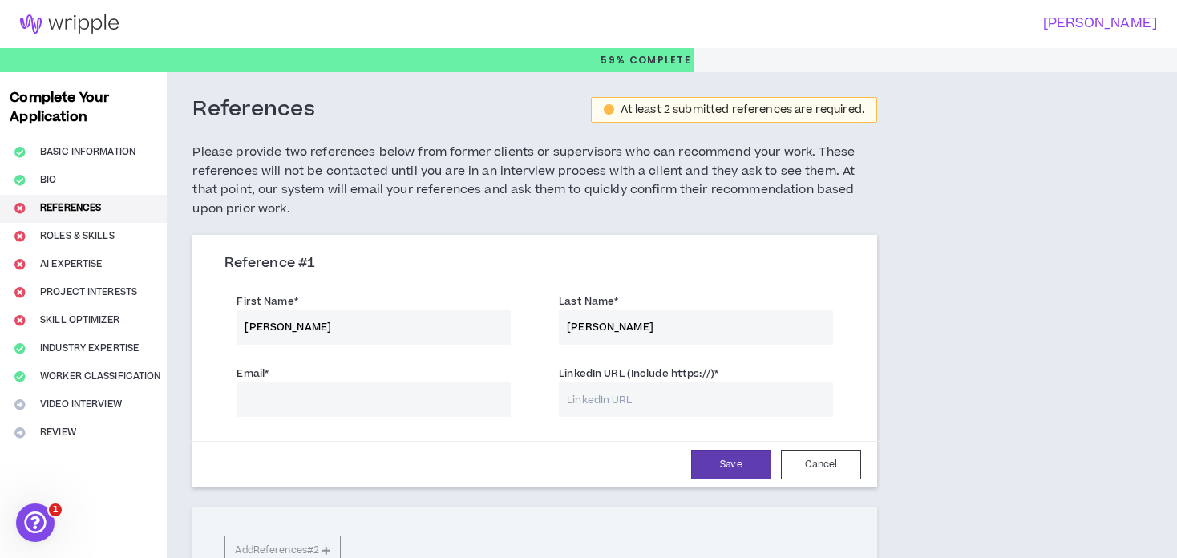
type input "[PERSON_NAME]"
click at [432, 399] on input "Email *" at bounding box center [374, 400] width 274 height 34
type input "[EMAIL_ADDRESS][DOMAIN_NAME]"
click at [646, 399] on input "LinkedIn URL (Include https://) *" at bounding box center [696, 400] width 274 height 34
click at [986, 259] on div "References At least 2 submitted references are required. Please provide two ref…" at bounding box center [608, 370] width 883 height 597
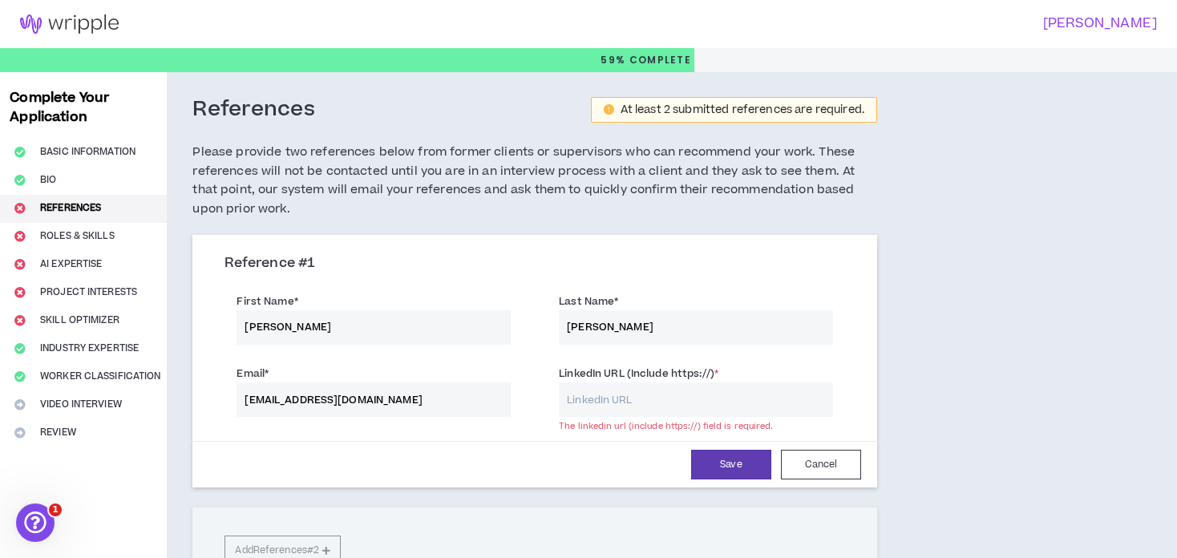
click at [596, 396] on input "LinkedIn URL (Include https://) *" at bounding box center [696, 400] width 274 height 34
paste input "[URL][DOMAIN_NAME][PERSON_NAME]"
type input "[URL][DOMAIN_NAME][PERSON_NAME]"
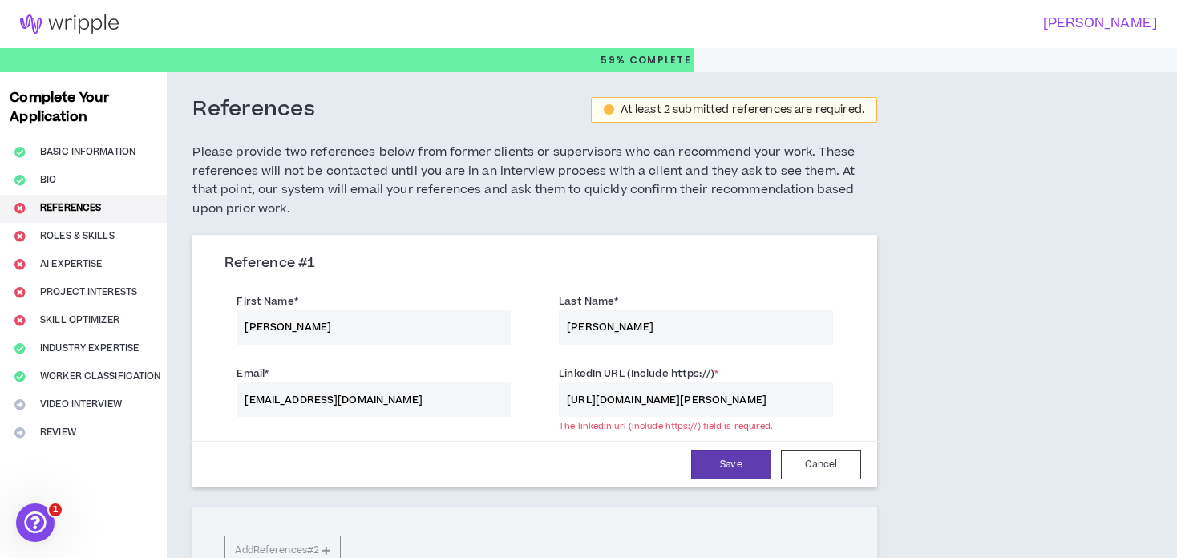
click at [1006, 392] on div "References At least 2 submitted references are required. Please provide two ref…" at bounding box center [608, 370] width 883 height 597
click at [744, 466] on button "Save" at bounding box center [731, 465] width 80 height 30
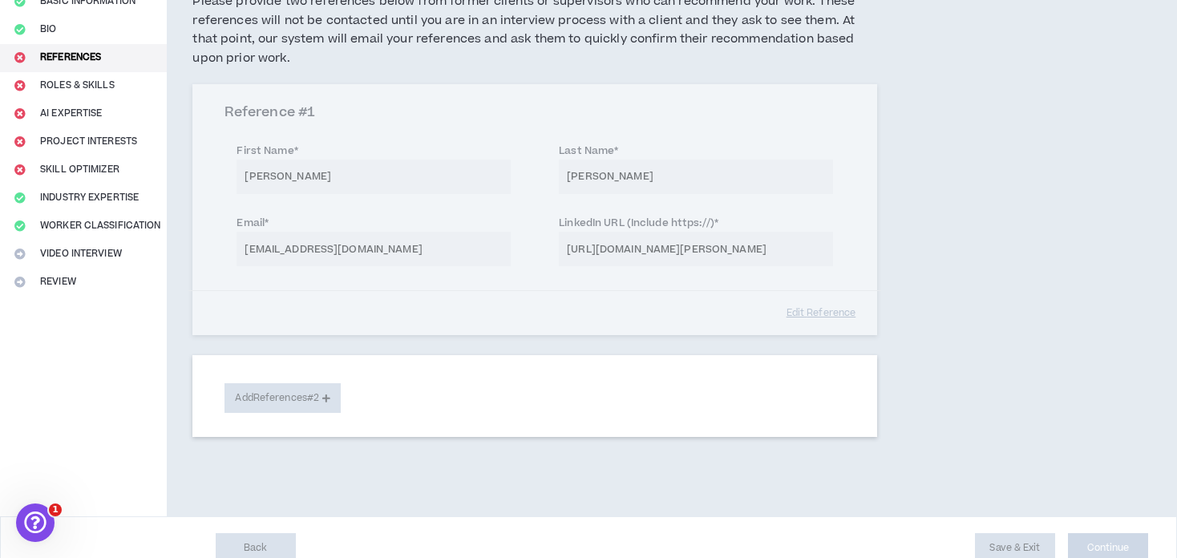
scroll to position [171, 0]
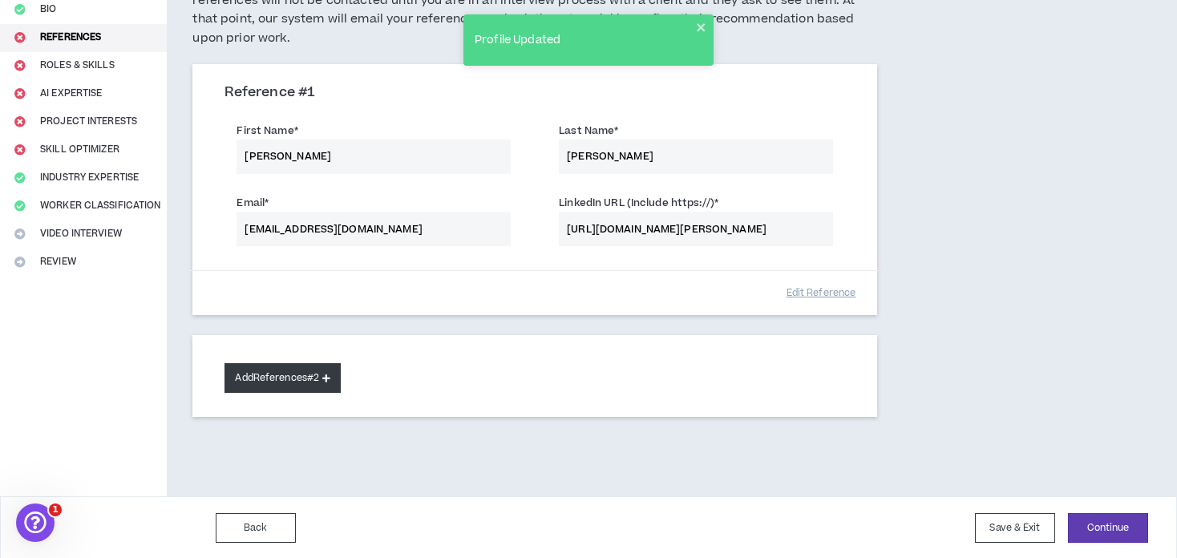
click at [314, 382] on button "Add References #2" at bounding box center [283, 378] width 116 height 30
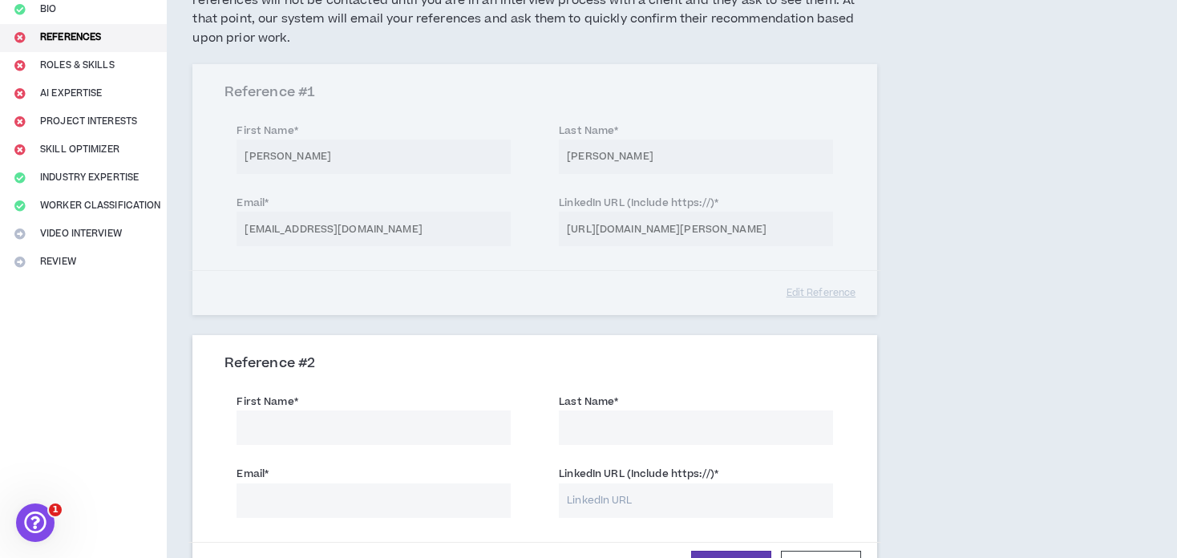
click at [968, 264] on div "References At least 2 submitted references are required. Please provide two ref…" at bounding box center [608, 335] width 883 height 869
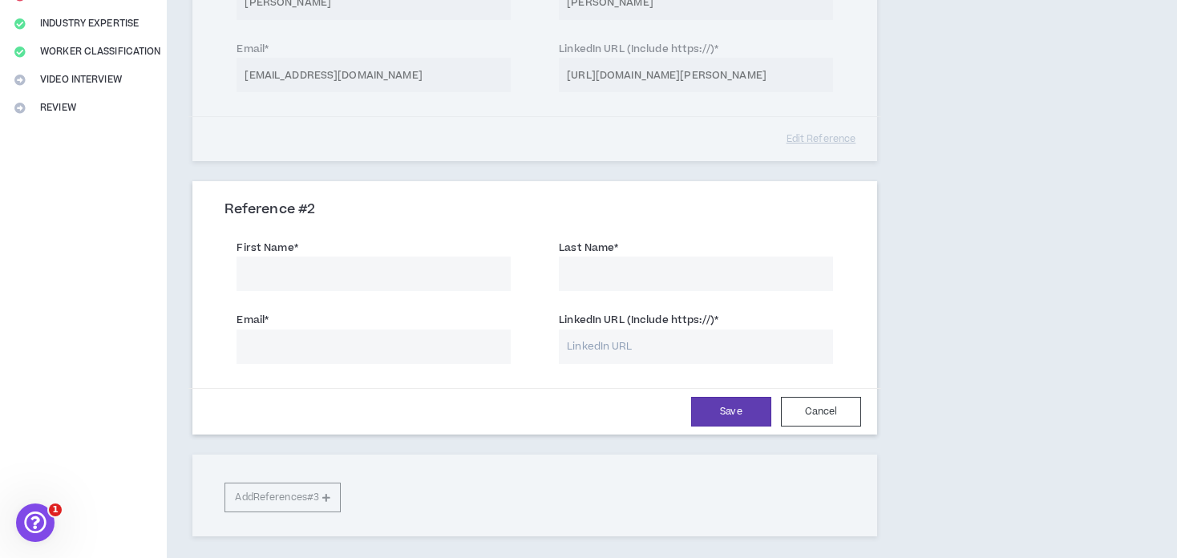
scroll to position [331, 0]
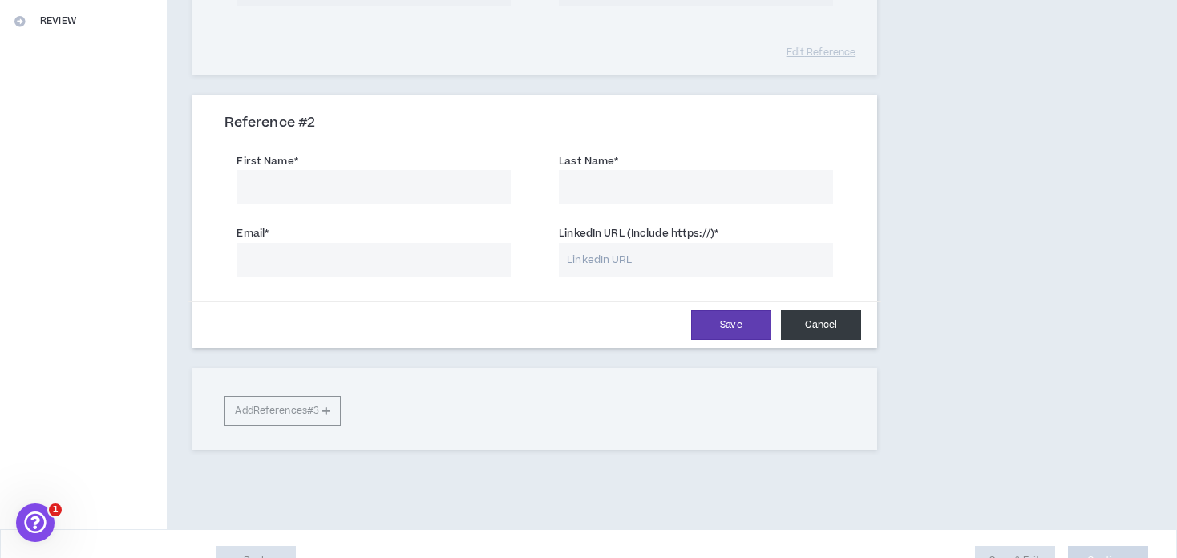
click at [828, 314] on button "Cancel" at bounding box center [821, 325] width 80 height 30
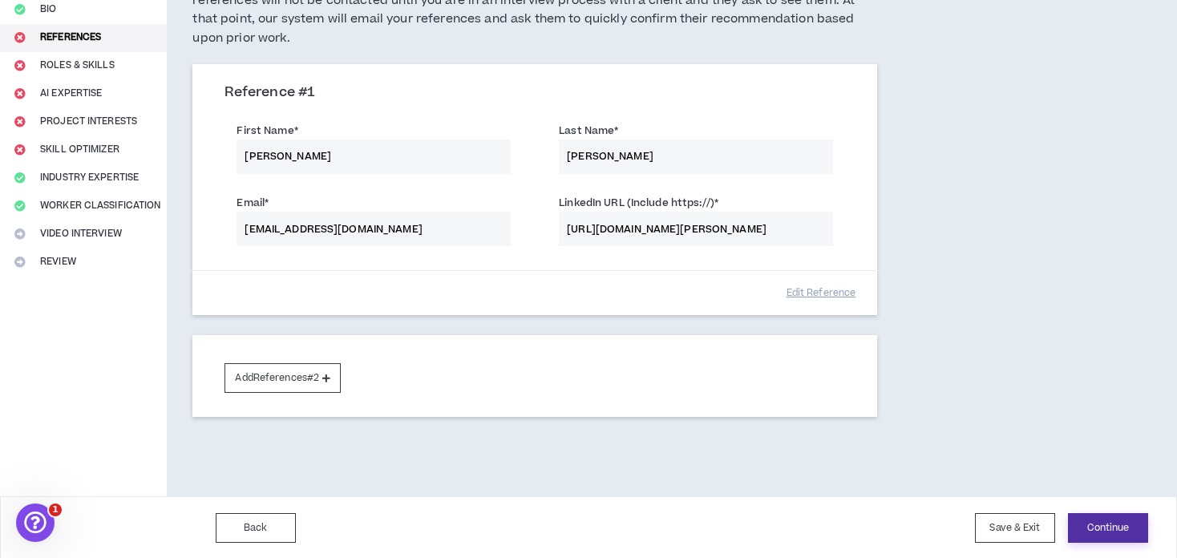
click at [1088, 521] on button "Continue" at bounding box center [1108, 528] width 80 height 30
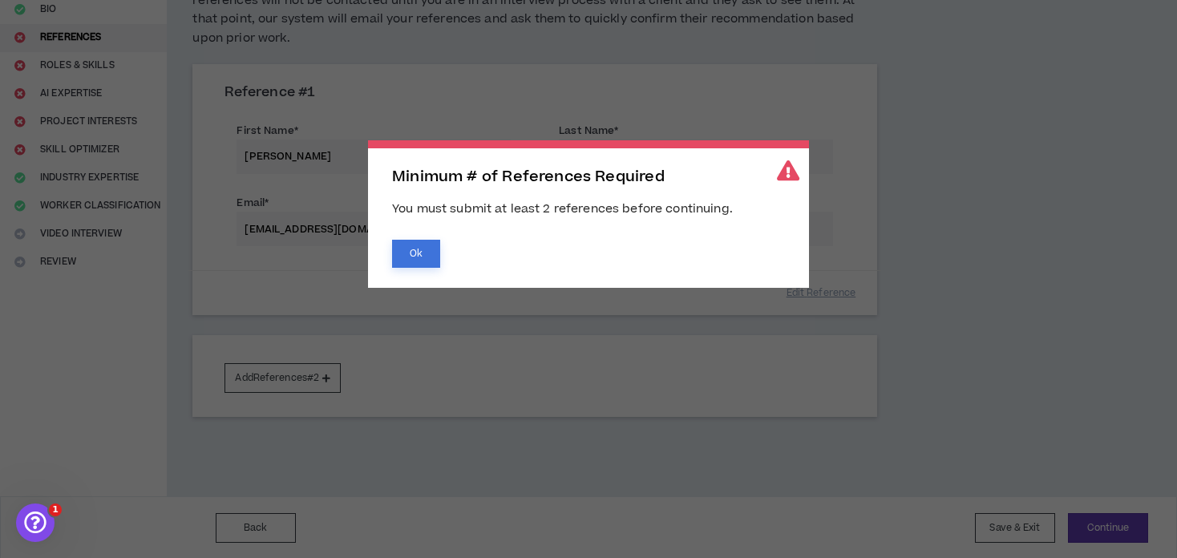
click at [429, 257] on button "Ok" at bounding box center [416, 254] width 48 height 28
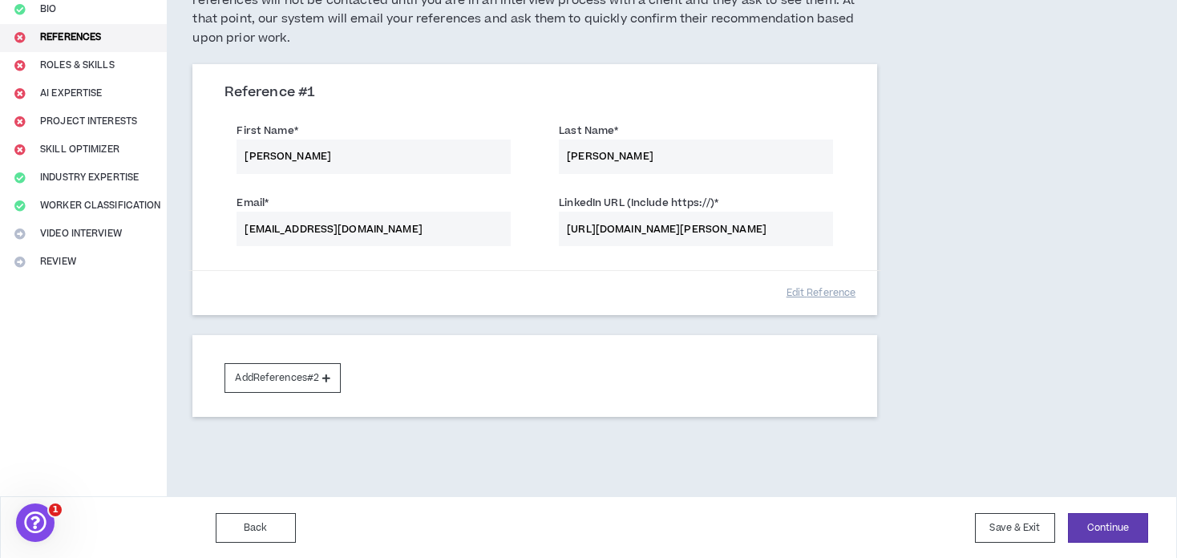
click at [320, 399] on div "Add References #2" at bounding box center [535, 376] width 685 height 82
click at [304, 379] on button "Add References #2" at bounding box center [283, 378] width 116 height 30
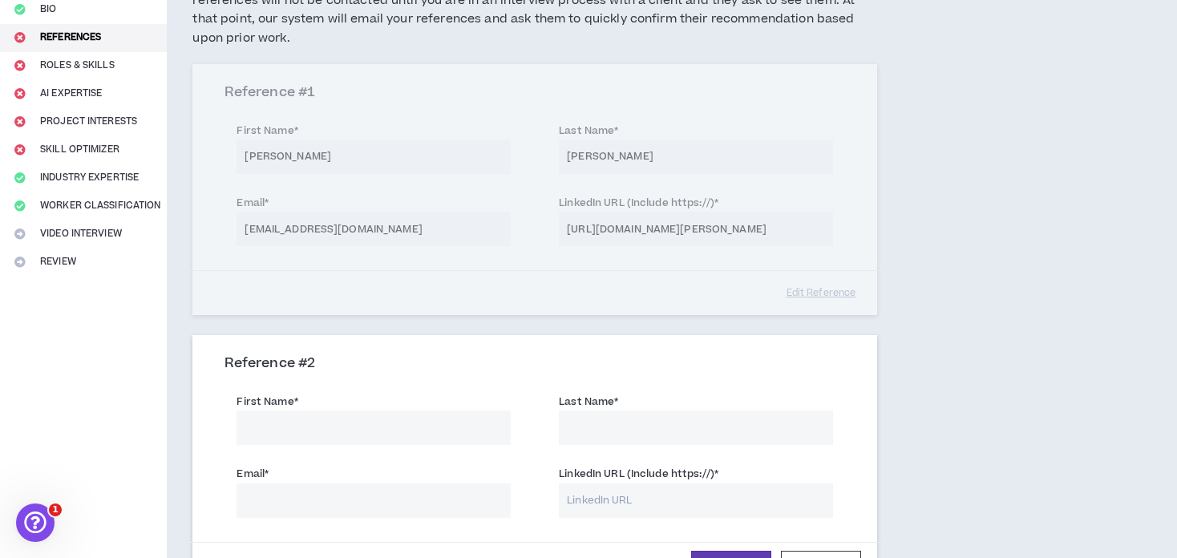
click at [314, 416] on input "First Name *" at bounding box center [374, 428] width 274 height 34
drag, startPoint x: 314, startPoint y: 416, endPoint x: 621, endPoint y: 286, distance: 333.5
click at [447, 438] on input "Sandra" at bounding box center [374, 428] width 274 height 34
type input "Sandra"
click at [655, 424] on input "Last Name *" at bounding box center [696, 428] width 274 height 34
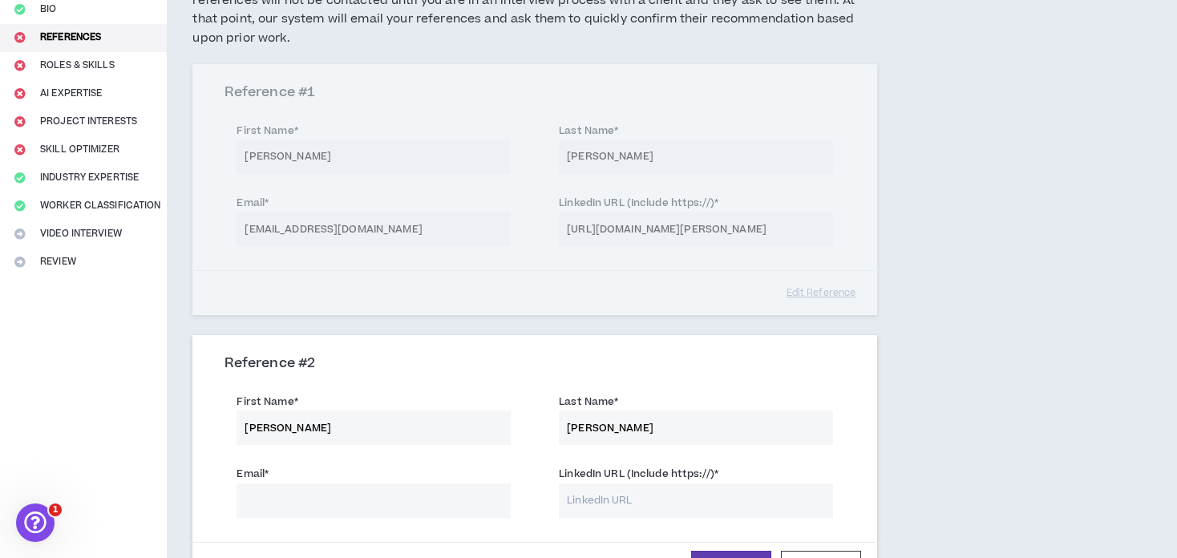
drag, startPoint x: 598, startPoint y: 428, endPoint x: 528, endPoint y: 446, distance: 72.8
click at [528, 446] on div "First Name * Sandra Last Name * Hydee Romeo" at bounding box center [535, 421] width 645 height 72
type input "Romeo"
click at [400, 432] on input "Sandra" at bounding box center [374, 428] width 274 height 34
paste input "Hydee"
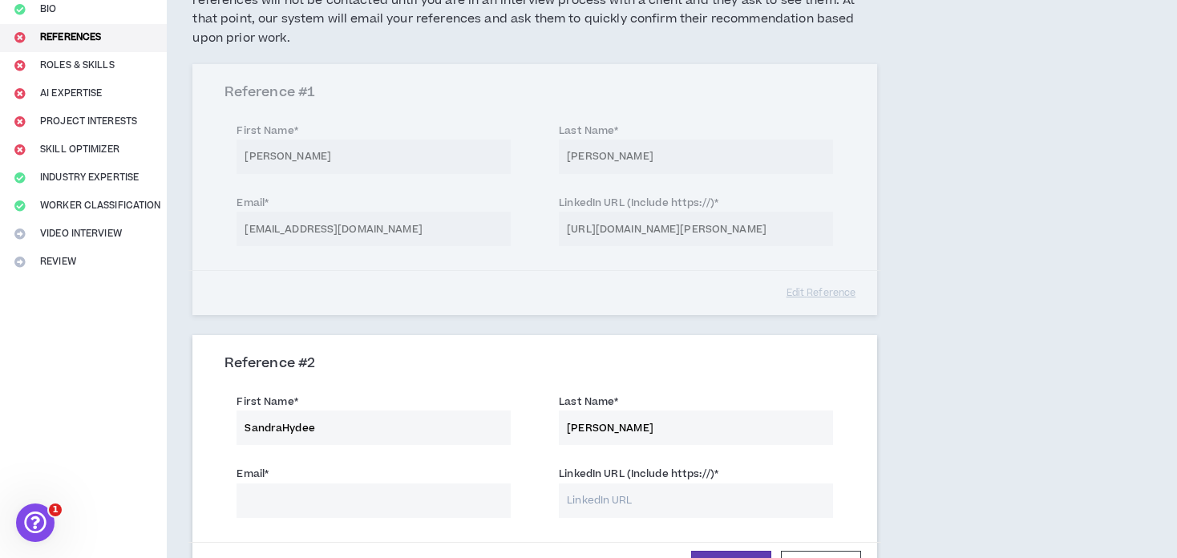
click at [282, 428] on input "SandraHydee" at bounding box center [374, 428] width 274 height 34
click at [416, 444] on input "Sandra Hydee" at bounding box center [374, 428] width 274 height 34
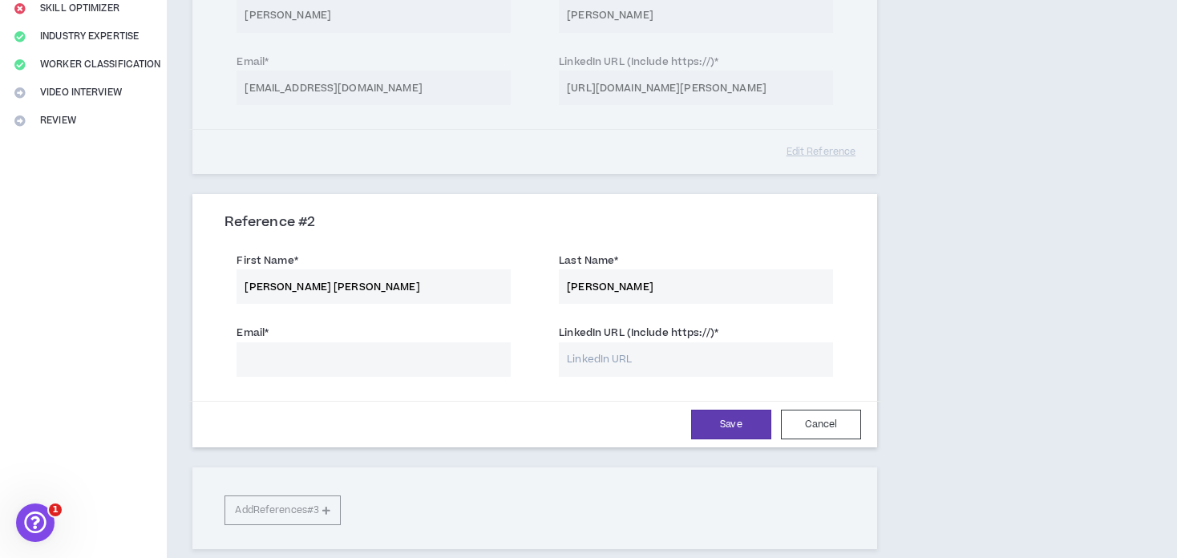
scroll to position [331, 0]
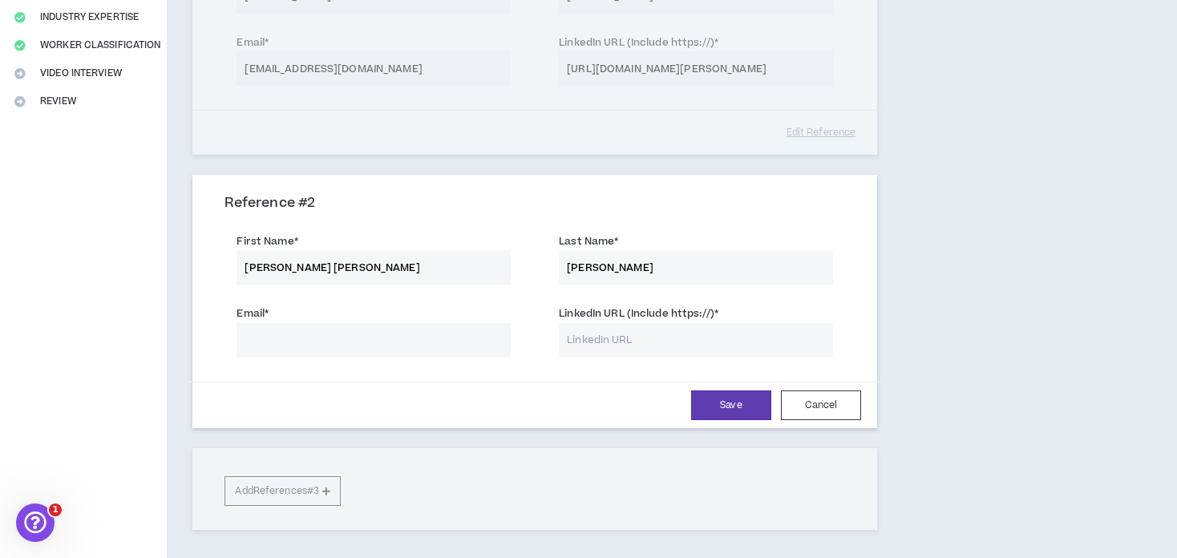
type input "Sandra Hydee"
click at [269, 340] on input "Email *" at bounding box center [374, 340] width 274 height 34
click at [403, 185] on div "Reference # 2 First Name * Sandra Hydee Last Name * Romeo Email * The email fie…" at bounding box center [535, 304] width 685 height 249
